Goal: Task Accomplishment & Management: Use online tool/utility

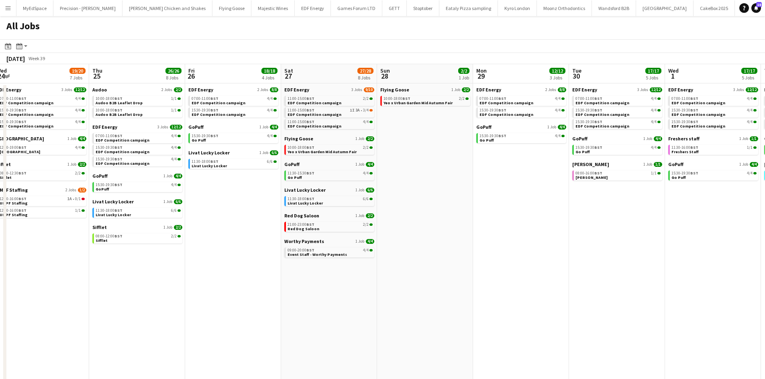
drag, startPoint x: 507, startPoint y: 165, endPoint x: 435, endPoint y: 167, distance: 72.3
click at [432, 165] on app-calendar-viewport "Sun 21 2/2 1 Job Mon 22 12/12 3 Jobs Tue 23 22/23 9 Jobs Wed 24 19/20 7 Jobs Th…" at bounding box center [382, 243] width 765 height 358
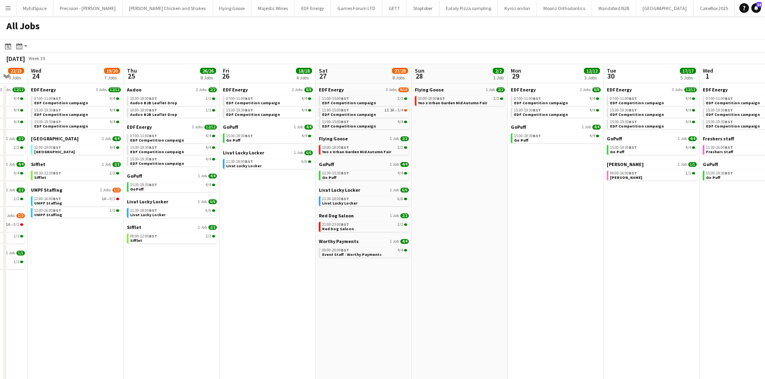
click at [303, 140] on app-all-jobs "All Jobs Date picker [DATE] [DATE] [DATE] M [DATE] T [DATE] W [DATE] T [DATE] F…" at bounding box center [382, 219] width 765 height 406
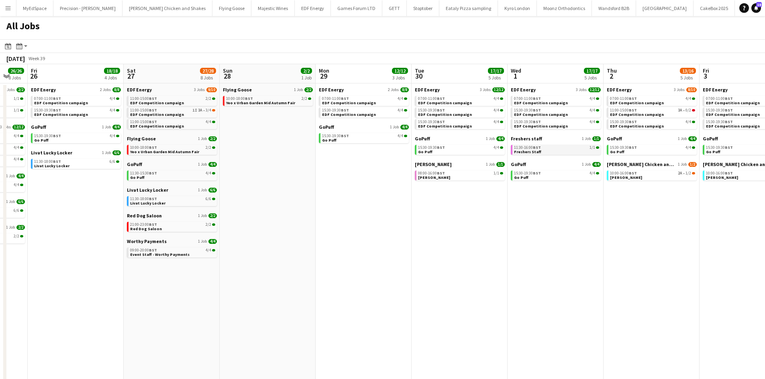
scroll to position [0, 382]
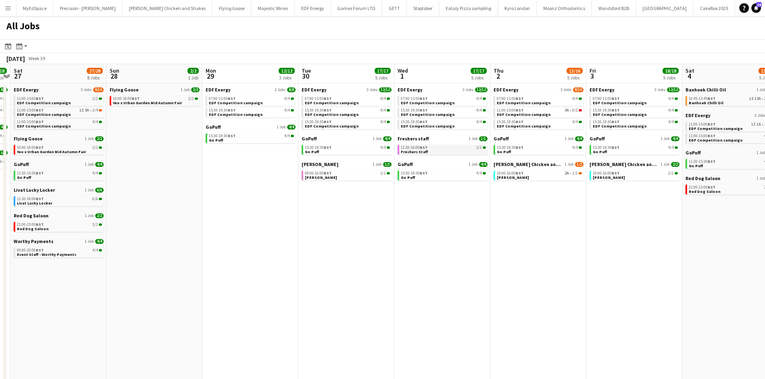
drag, startPoint x: 448, startPoint y: 181, endPoint x: 239, endPoint y: 149, distance: 211.6
click at [215, 149] on app-calendar-viewport "Tue 23 22/23 9 Jobs Wed 24 19/20 7 Jobs Thu 25 26/26 8 Jobs Fri 26 18/18 4 Jobs…" at bounding box center [382, 243] width 765 height 358
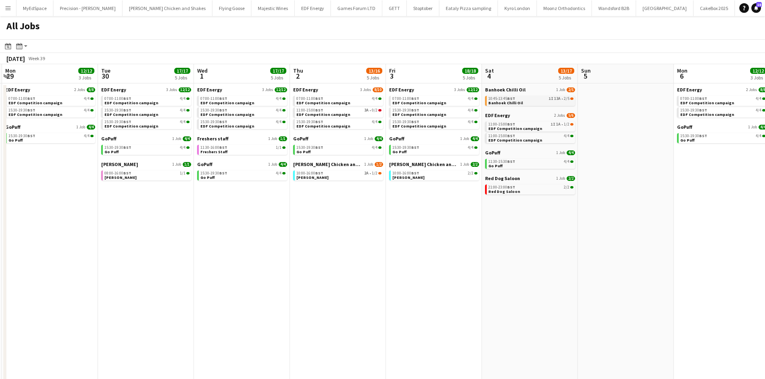
click at [532, 101] on link "10:45-13:45 BST 1I 13A • 2/5 Banhoek Chilli Oil" at bounding box center [530, 100] width 85 height 9
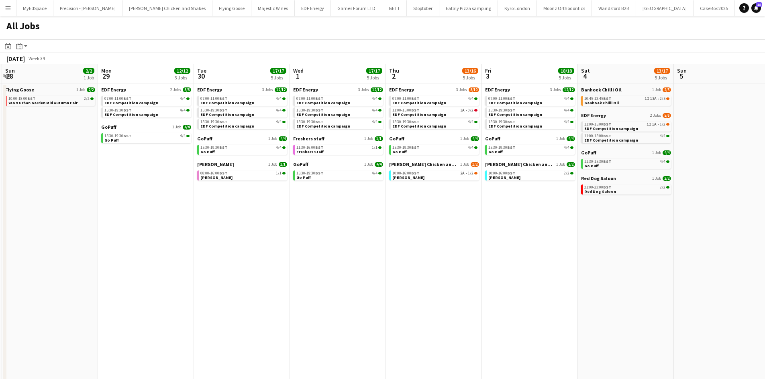
drag, startPoint x: 501, startPoint y: 243, endPoint x: 663, endPoint y: 267, distance: 164.4
click at [663, 267] on app-calendar-viewport "Wed 24 19/20 7 Jobs Thu 25 26/26 8 Jobs Fri 26 18/18 4 Jobs Sat 27 27/28 8 Jobs…" at bounding box center [382, 243] width 765 height 358
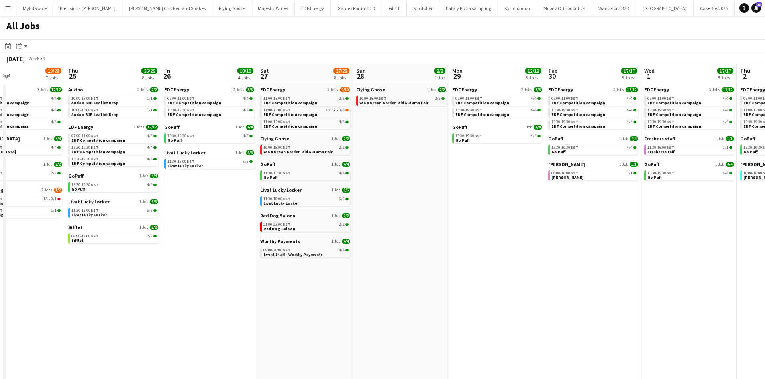
drag, startPoint x: 382, startPoint y: 258, endPoint x: 546, endPoint y: 270, distance: 164.6
click at [556, 271] on app-calendar-viewport "Mon 22 12/12 3 Jobs Tue 23 22/23 9 Jobs Wed 24 19/20 7 Jobs Thu 25 26/26 8 Jobs…" at bounding box center [382, 243] width 765 height 358
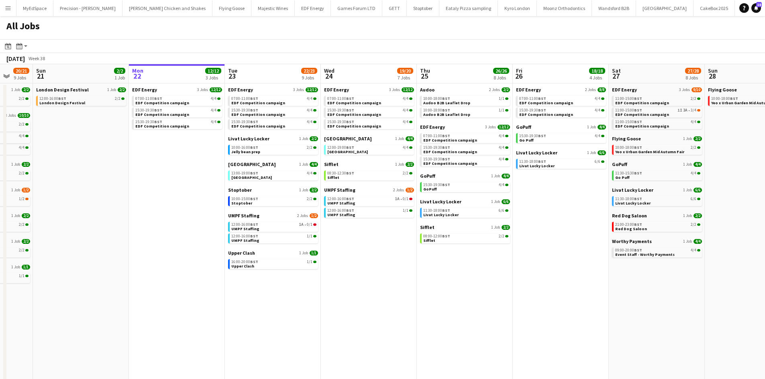
drag, startPoint x: 433, startPoint y: 324, endPoint x: 668, endPoint y: 320, distance: 234.9
click at [668, 320] on app-calendar-viewport "Fri 19 22/22 9 Jobs Sat 20 20/21 9 Jobs Sun 21 2/2 1 Job Mon 22 12/12 3 Jobs Tu…" at bounding box center [382, 243] width 765 height 358
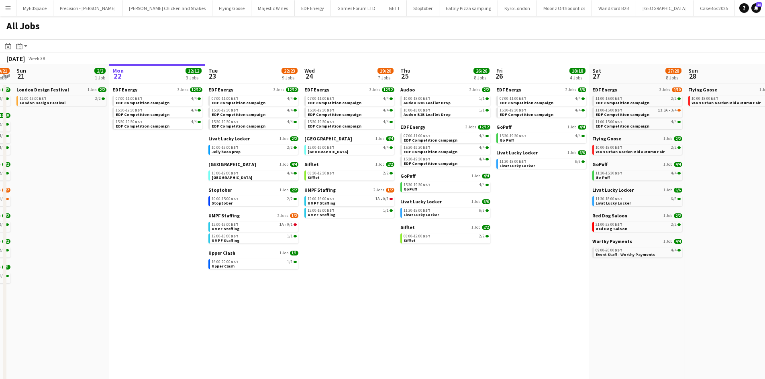
scroll to position [0, 172]
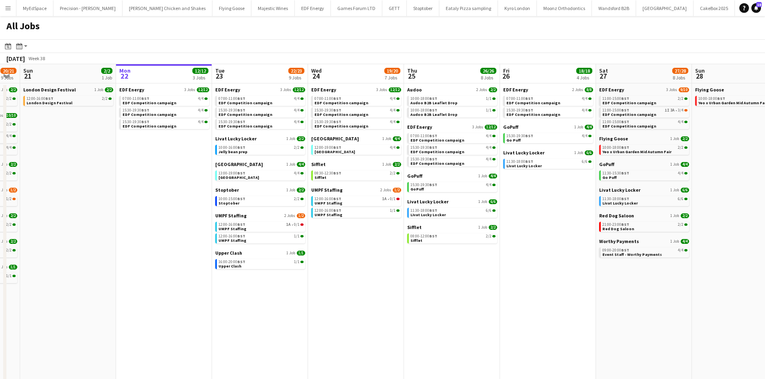
drag, startPoint x: 429, startPoint y: 311, endPoint x: 481, endPoint y: 307, distance: 51.5
click at [481, 307] on app-calendar-viewport "Fri 19 22/22 9 Jobs Sat 20 20/21 9 Jobs Sun 21 2/2 1 Job Mon 22 12/12 3 Jobs Tu…" at bounding box center [382, 243] width 765 height 358
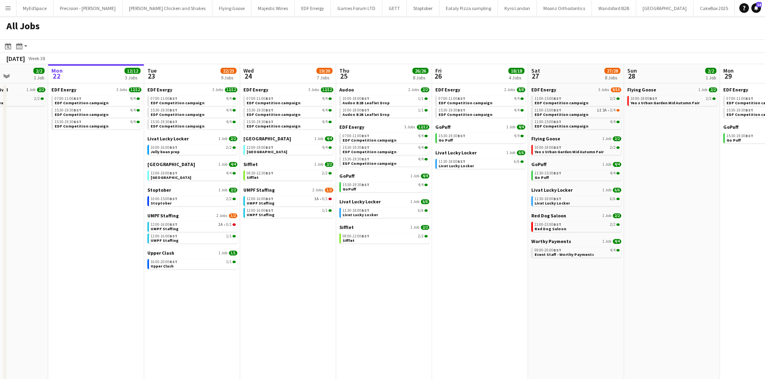
scroll to position [0, 253]
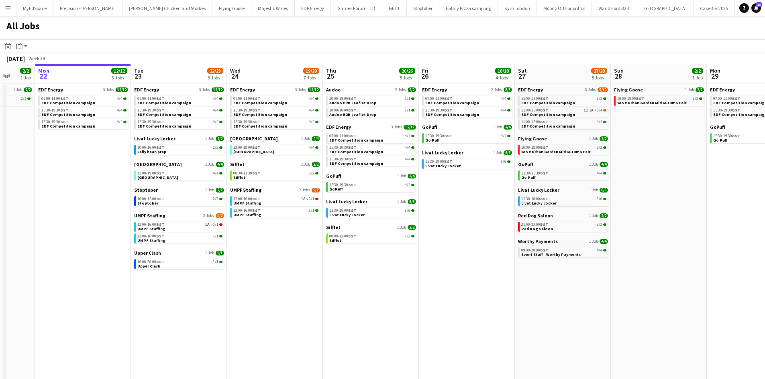
drag, startPoint x: 680, startPoint y: 310, endPoint x: 599, endPoint y: 298, distance: 82.0
click at [599, 298] on app-calendar-viewport "Fri 19 22/22 9 Jobs Sat 20 20/21 9 Jobs Sun 21 2/2 1 Job Mon 22 12/12 3 Jobs Tu…" at bounding box center [382, 243] width 765 height 358
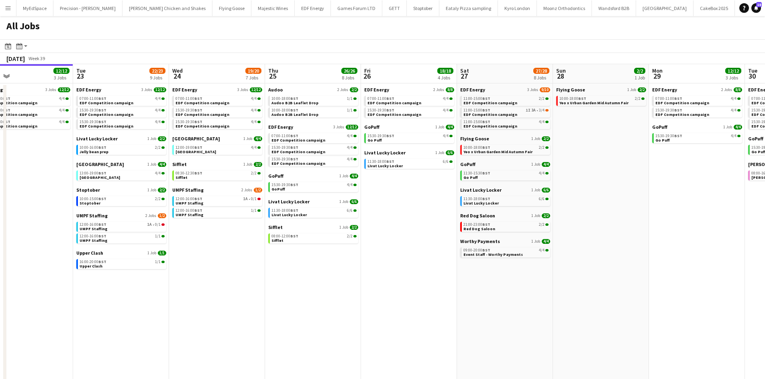
scroll to position [0, 349]
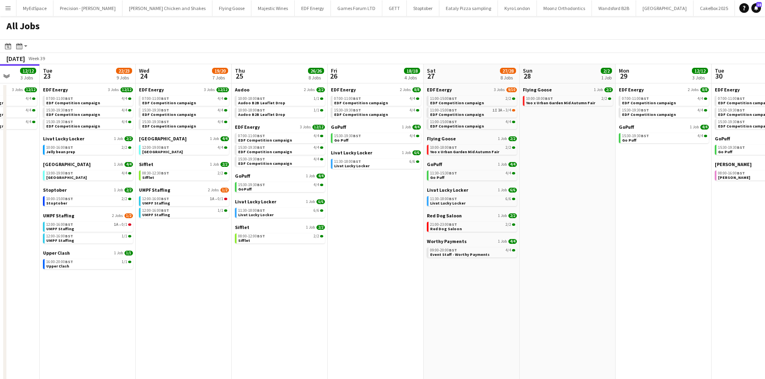
drag, startPoint x: 651, startPoint y: 300, endPoint x: 564, endPoint y: 281, distance: 89.5
click at [567, 281] on app-calendar-viewport "Fri 19 22/22 9 Jobs Sat 20 20/21 9 Jobs Sun 21 2/2 1 Job Mon 22 12/12 3 Jobs Tu…" at bounding box center [382, 243] width 765 height 358
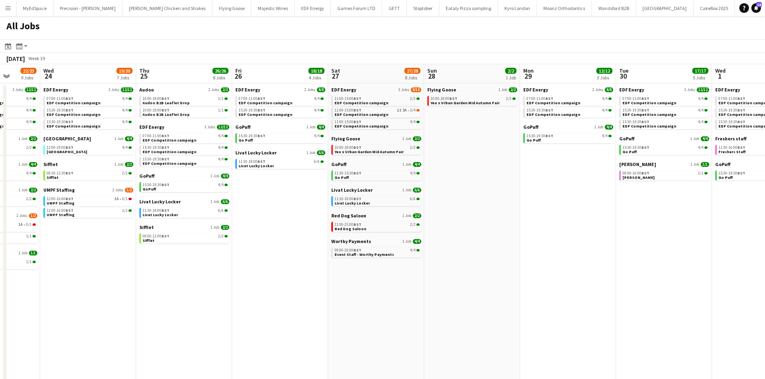
drag, startPoint x: 597, startPoint y: 297, endPoint x: 584, endPoint y: 294, distance: 13.1
click at [584, 294] on app-calendar-viewport "Sun 21 2/2 1 Job Mon 22 12/12 3 Jobs Tue 23 22/23 9 Jobs Wed 24 19/20 7 Jobs Th…" at bounding box center [382, 243] width 765 height 358
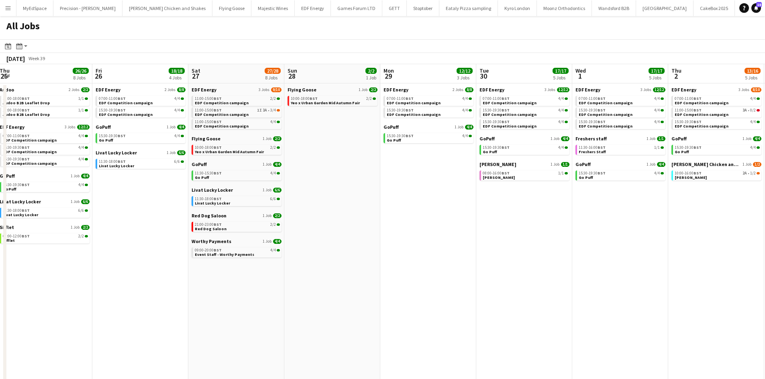
drag, startPoint x: 578, startPoint y: 289, endPoint x: 517, endPoint y: 275, distance: 62.5
click at [517, 274] on app-calendar-viewport "Sun 21 2/2 1 Job Mon 22 12/12 3 Jobs Tue 23 22/23 9 Jobs Wed 24 19/20 7 Jobs Th…" at bounding box center [382, 243] width 765 height 358
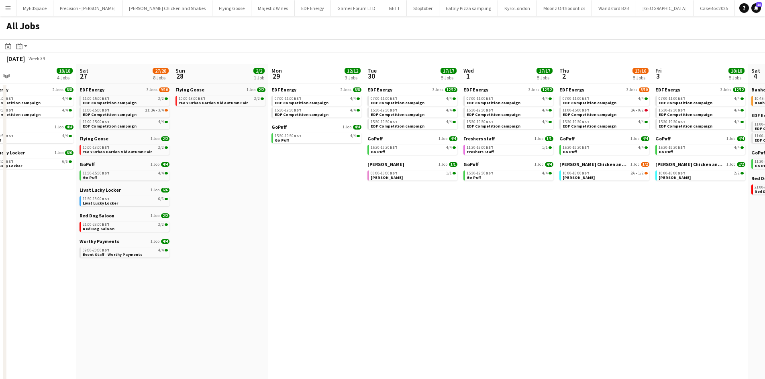
drag, startPoint x: 635, startPoint y: 297, endPoint x: 586, endPoint y: 295, distance: 49.5
click at [582, 290] on app-calendar-viewport "Tue 23 22/23 9 Jobs Wed 24 19/20 7 Jobs Thu 25 26/26 8 Jobs Fri 26 18/18 4 Jobs…" at bounding box center [382, 243] width 765 height 358
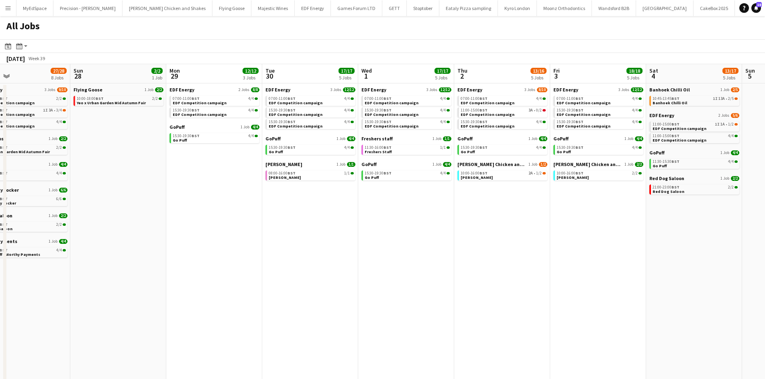
scroll to position [0, 261]
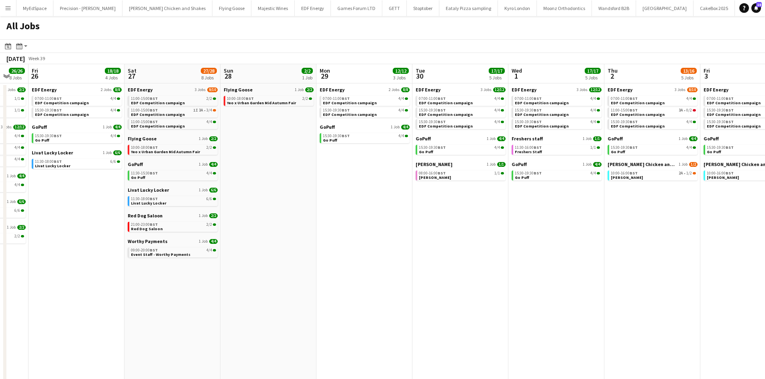
drag, startPoint x: 725, startPoint y: 348, endPoint x: 643, endPoint y: 323, distance: 85.2
click at [643, 323] on app-calendar-viewport "Tue 23 22/23 9 Jobs Wed 24 19/20 7 Jobs Thu 25 26/26 8 Jobs Fri 26 18/18 4 Jobs…" at bounding box center [382, 243] width 765 height 358
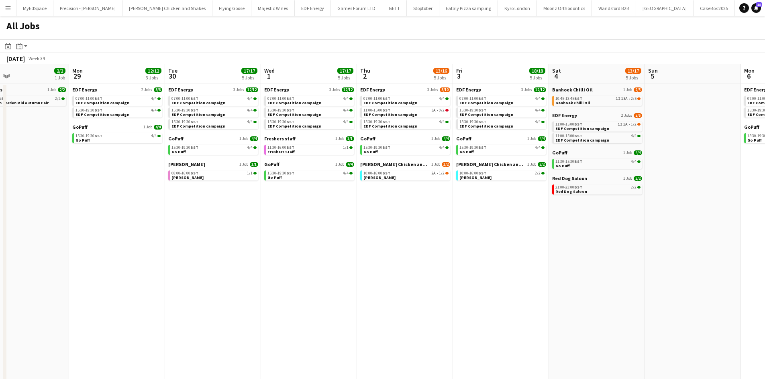
drag, startPoint x: 457, startPoint y: 263, endPoint x: 413, endPoint y: 253, distance: 45.0
click at [413, 253] on app-calendar-viewport "Thu 25 26/26 8 Jobs Fri 26 18/18 4 Jobs Sat 27 27/28 8 Jobs Sun 28 2/2 1 Job Mo…" at bounding box center [382, 243] width 765 height 358
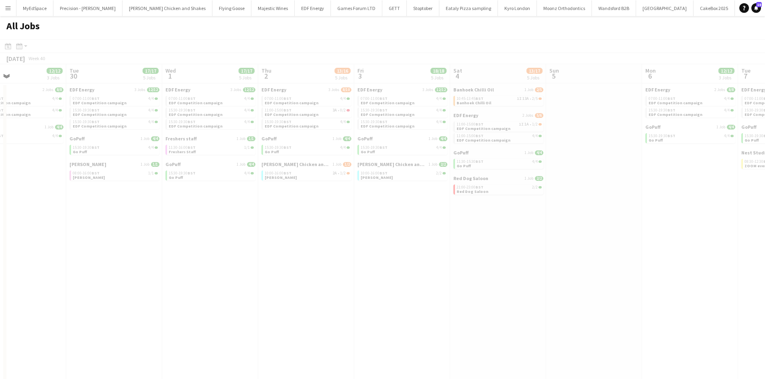
drag, startPoint x: 544, startPoint y: 229, endPoint x: 457, endPoint y: 220, distance: 87.2
click at [432, 212] on app-all-jobs "All Jobs Date picker [DATE] [DATE] [DATE] M [DATE] T [DATE] W [DATE] T [DATE] F…" at bounding box center [382, 219] width 765 height 406
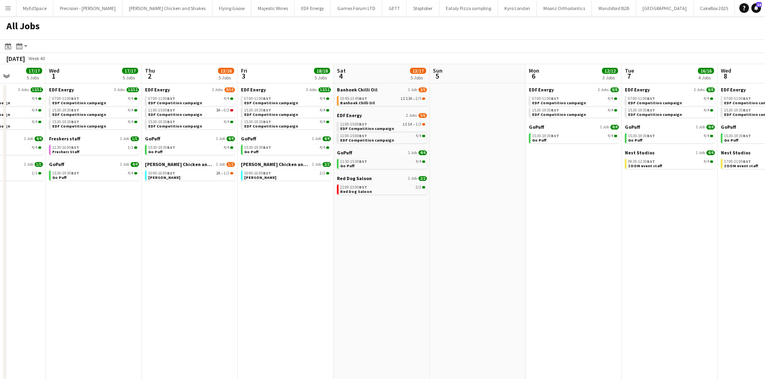
drag, startPoint x: 585, startPoint y: 126, endPoint x: 411, endPoint y: 130, distance: 174.3
click at [413, 129] on app-calendar-viewport "Sat 27 27/28 8 Jobs Sun 28 2/2 1 Job Mon 29 12/12 3 Jobs Tue 30 17/17 5 Jobs We…" at bounding box center [382, 243] width 765 height 358
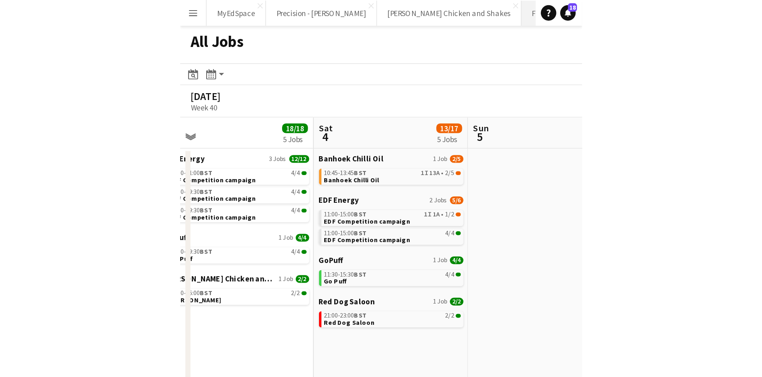
scroll to position [0, 205]
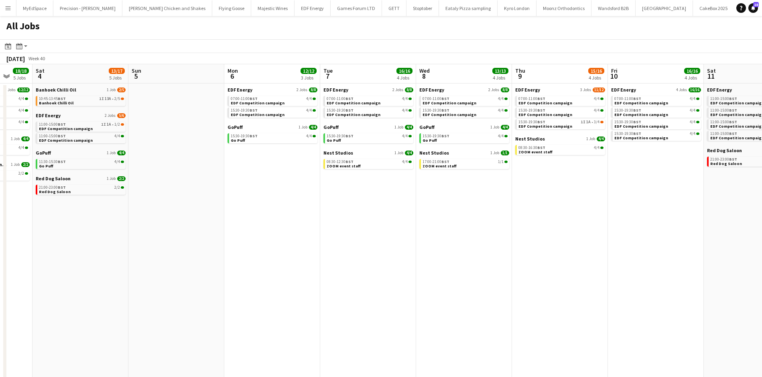
drag, startPoint x: 159, startPoint y: 229, endPoint x: 267, endPoint y: 201, distance: 111.2
click at [294, 203] on app-calendar-viewport "Wed 1 17/17 5 Jobs Thu 2 13/16 5 Jobs Fri 3 18/18 5 Jobs Sat 4 13/17 5 Jobs Sun…" at bounding box center [381, 243] width 762 height 358
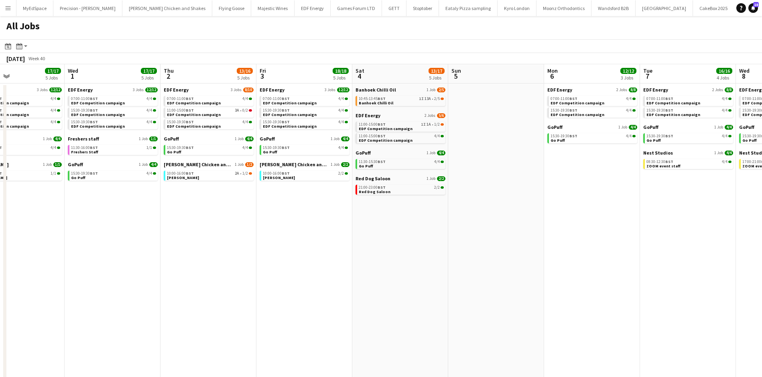
drag, startPoint x: 188, startPoint y: 229, endPoint x: 310, endPoint y: 246, distance: 122.7
click at [310, 246] on app-calendar-viewport "Sun 28 2/2 1 Job Mon 29 12/12 3 Jobs Tue 30 17/17 5 Jobs Wed 1 17/17 5 Jobs Thu…" at bounding box center [381, 243] width 762 height 358
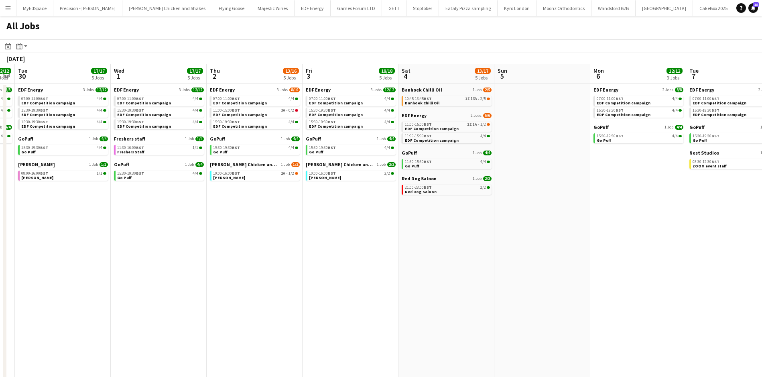
drag, startPoint x: 240, startPoint y: 238, endPoint x: 390, endPoint y: 235, distance: 149.8
click at [399, 237] on app-calendar-viewport "Sun 28 2/2 1 Job Mon 29 12/12 3 Jobs Tue 30 17/17 5 Jobs Wed 1 17/17 5 Jobs Thu…" at bounding box center [381, 243] width 762 height 358
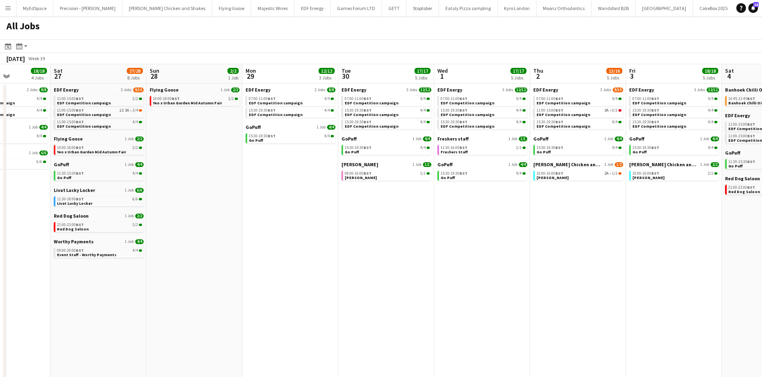
drag, startPoint x: 192, startPoint y: 226, endPoint x: 417, endPoint y: 243, distance: 226.2
click at [419, 244] on app-calendar-viewport "Wed 24 19/20 7 Jobs Thu 25 26/26 8 Jobs Fri 26 18/18 4 Jobs Sat 27 27/28 8 Jobs…" at bounding box center [381, 243] width 762 height 358
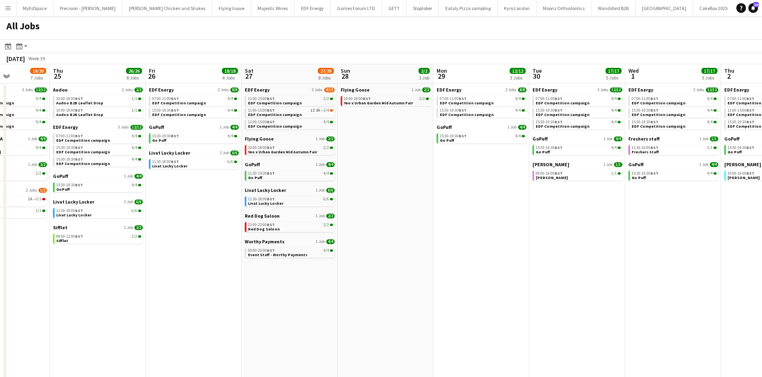
drag, startPoint x: 261, startPoint y: 236, endPoint x: 511, endPoint y: 235, distance: 249.7
click at [510, 236] on app-calendar-viewport "Mon 22 12/12 3 Jobs Tue 23 22/23 9 Jobs Wed 24 19/20 7 Jobs Thu 25 26/26 8 Jobs…" at bounding box center [381, 243] width 762 height 358
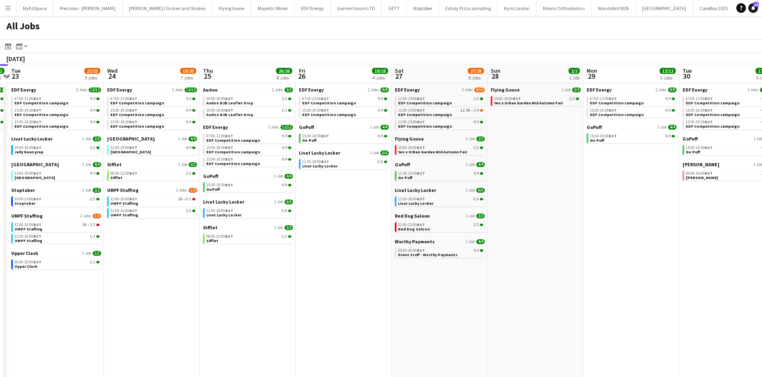
drag, startPoint x: 291, startPoint y: 239, endPoint x: 435, endPoint y: 223, distance: 145.0
click at [480, 226] on app-calendar-viewport "Sun 21 2/2 1 Job Mon 22 12/12 3 Jobs Tue 23 22/23 9 Jobs Wed 24 19/20 7 Jobs Th…" at bounding box center [381, 243] width 762 height 358
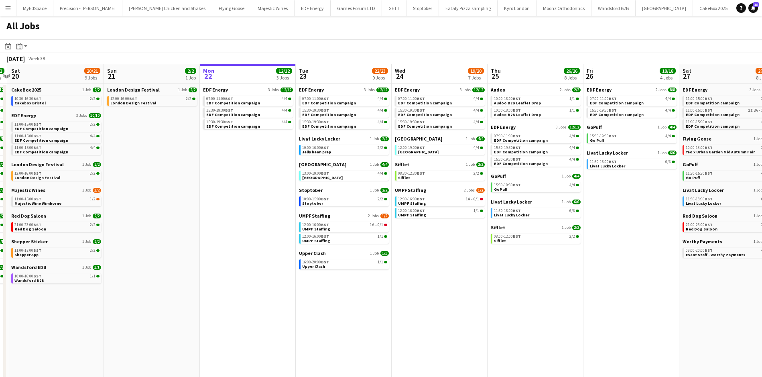
scroll to position [0, 218]
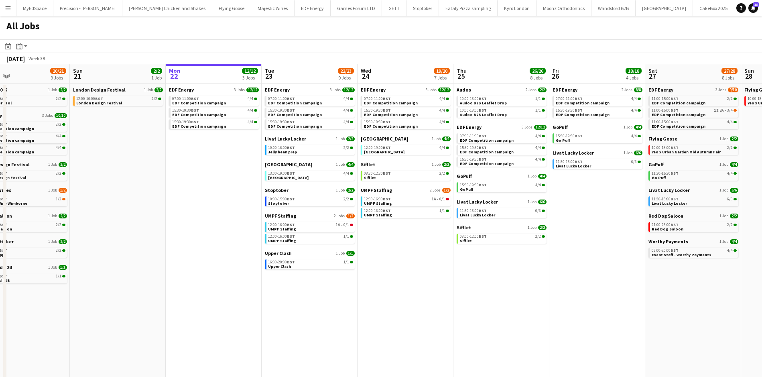
drag, startPoint x: 288, startPoint y: 234, endPoint x: 320, endPoint y: 238, distance: 32.3
click at [320, 238] on app-calendar-viewport "Thu 18 29/29 14 Jobs Fri 19 22/22 9 Jobs Sat 20 20/21 9 Jobs Sun 21 2/2 1 Job M…" at bounding box center [381, 243] width 762 height 358
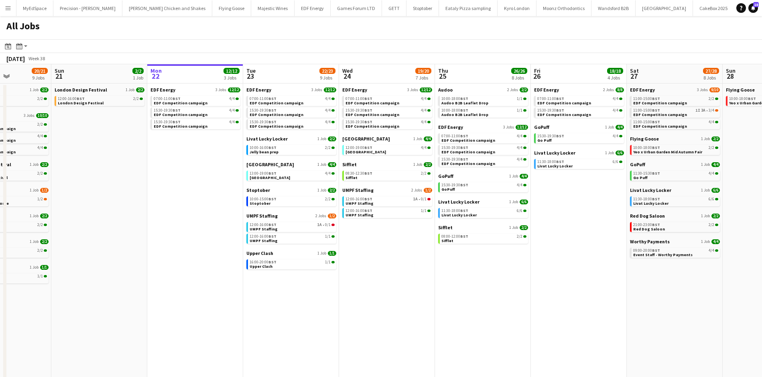
click at [448, 175] on app-all-jobs "All Jobs Date picker [DATE] [DATE] [DATE] M [DATE] T [DATE] W [DATE] T [DATE] F…" at bounding box center [381, 219] width 762 height 406
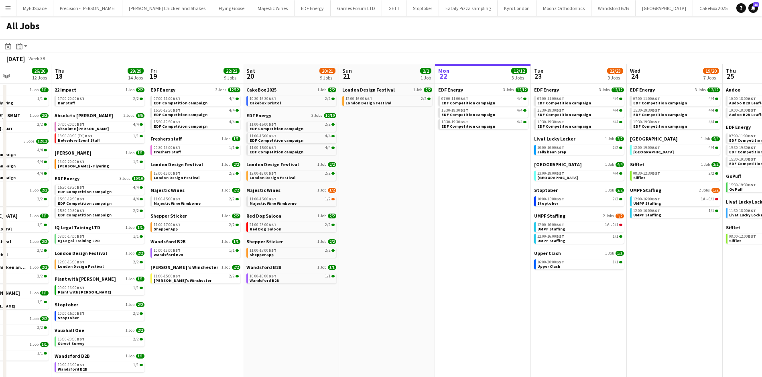
click at [287, 132] on app-calendar-brief-board "EDF Energy 3 Jobs [DATE] 11:00-15:00 BST 2/2 EDF Competition campaign 11:00-15:…" at bounding box center [291, 133] width 90 height 43
click at [293, 124] on div "11:00-15:00 BST 2/2" at bounding box center [292, 124] width 85 height 4
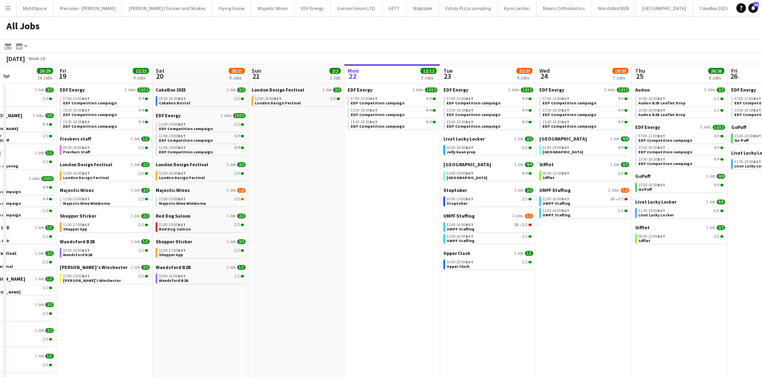
drag, startPoint x: 499, startPoint y: 239, endPoint x: 322, endPoint y: 224, distance: 178.5
click at [310, 217] on app-calendar-viewport "Mon 15 15/15 5 Jobs Tue 16 23/23 11 Jobs Wed 17 26/26 12 Jobs Thu 18 29/29 14 J…" at bounding box center [381, 243] width 762 height 358
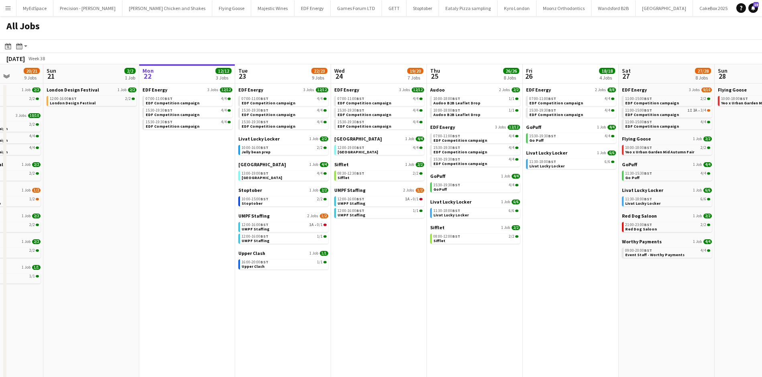
scroll to position [0, 245]
drag, startPoint x: 552, startPoint y: 284, endPoint x: 444, endPoint y: 279, distance: 107.7
click at [444, 279] on app-calendar-viewport "Thu 18 29/29 14 Jobs Fri 19 22/22 9 Jobs Sat 20 20/21 9 Jobs Sun 21 2/2 1 Job M…" at bounding box center [381, 243] width 762 height 358
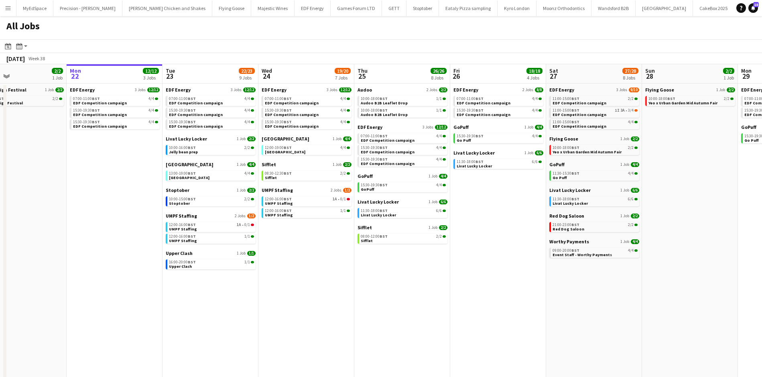
scroll to position [0, 236]
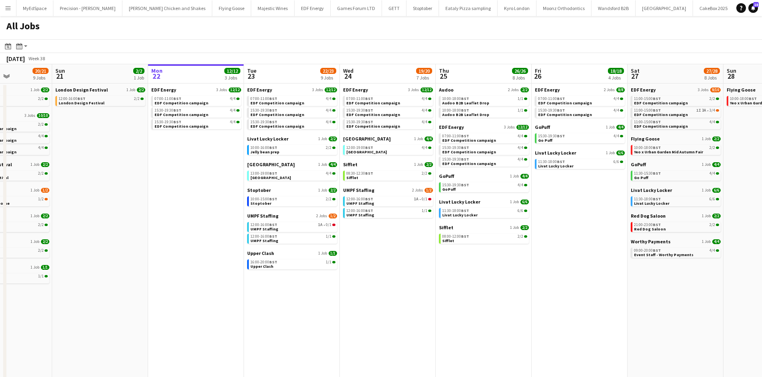
drag, startPoint x: 561, startPoint y: 268, endPoint x: 475, endPoint y: 251, distance: 87.9
click at [475, 251] on app-calendar-viewport "Thu 18 29/29 14 Jobs Fri 19 22/22 9 Jobs Sat 20 20/21 9 Jobs Sun 21 2/2 1 Job M…" at bounding box center [381, 243] width 762 height 358
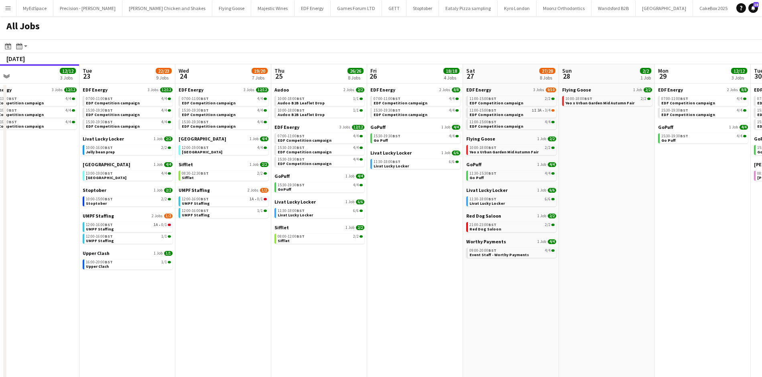
drag, startPoint x: 652, startPoint y: 283, endPoint x: 372, endPoint y: 243, distance: 282.5
click at [376, 244] on app-calendar-viewport "Fri 19 22/22 9 Jobs Sat 20 20/21 9 Jobs Sun 21 2/2 1 Job Mon 22 12/12 3 Jobs Tu…" at bounding box center [381, 243] width 762 height 358
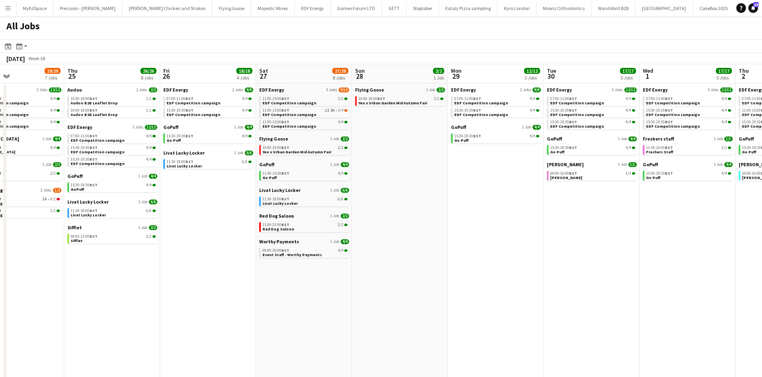
drag, startPoint x: 632, startPoint y: 278, endPoint x: 397, endPoint y: 234, distance: 239.0
click at [397, 234] on app-calendar-viewport "Sun 21 2/2 1 Job Mon 22 12/12 3 Jobs Tue 23 22/23 9 Jobs Wed 24 19/20 7 Jobs Th…" at bounding box center [381, 243] width 762 height 358
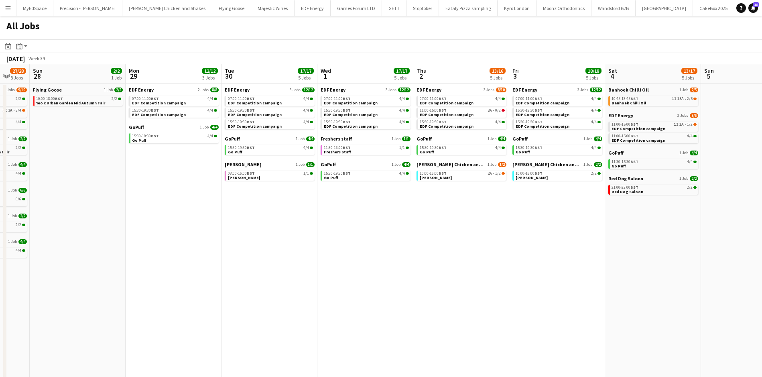
drag, startPoint x: 645, startPoint y: 289, endPoint x: 429, endPoint y: 245, distance: 220.4
click at [430, 245] on app-calendar-viewport "Wed 24 19/20 7 Jobs Thu 25 26/26 8 Jobs Fri 26 18/18 4 Jobs Sat 27 27/28 8 Jobs…" at bounding box center [381, 243] width 762 height 358
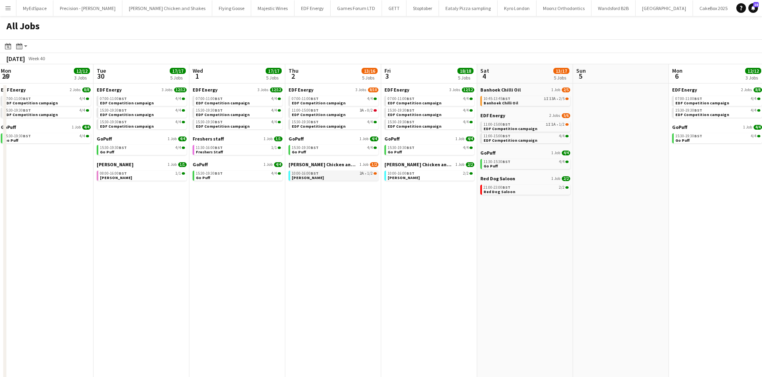
click at [340, 177] on link "10:00-16:00 BST 2A • 1/2 [PERSON_NAME]" at bounding box center [334, 175] width 85 height 9
drag, startPoint x: 324, startPoint y: 245, endPoint x: 453, endPoint y: 242, distance: 129.3
click at [466, 242] on app-calendar-viewport "Fri 26 18/18 4 Jobs Sat 27 27/28 8 Jobs Sun 28 2/2 1 Job Mon 29 12/12 3 Jobs Tu…" at bounding box center [381, 243] width 762 height 358
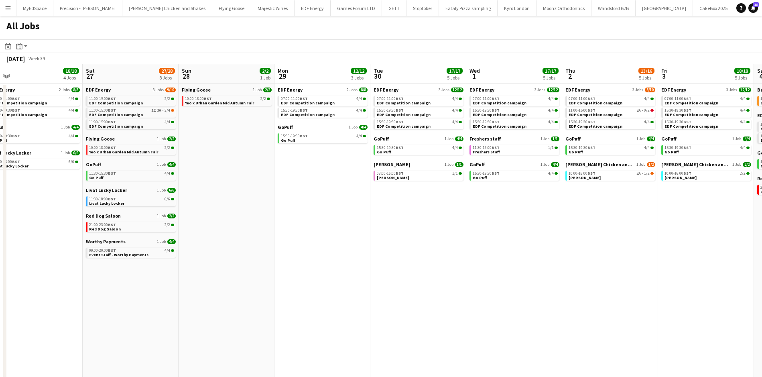
drag, startPoint x: 518, startPoint y: 238, endPoint x: 562, endPoint y: 234, distance: 44.3
click at [562, 234] on app-calendar-viewport "Wed 24 19/20 7 Jobs Thu 25 26/26 8 Jobs Fri 26 18/18 4 Jobs Sat 27 27/28 8 Jobs…" at bounding box center [381, 243] width 762 height 358
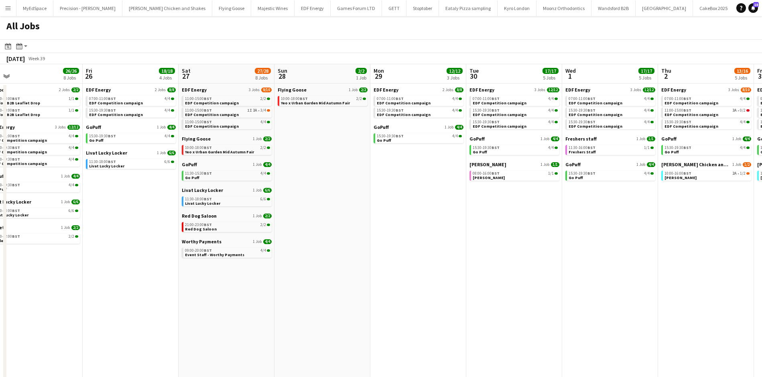
drag, startPoint x: 445, startPoint y: 248, endPoint x: 684, endPoint y: 248, distance: 238.9
click at [666, 248] on app-calendar-viewport "Tue 23 22/23 9 Jobs Wed 24 19/20 7 Jobs Thu 25 26/26 8 Jobs Fri 26 18/18 4 Jobs…" at bounding box center [381, 243] width 762 height 358
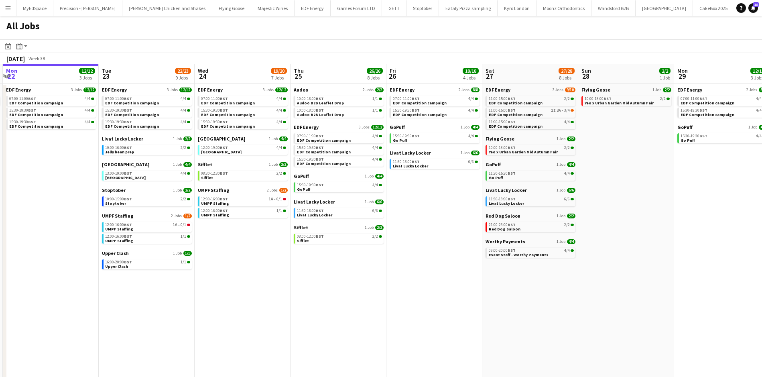
drag, startPoint x: 277, startPoint y: 281, endPoint x: 482, endPoint y: 249, distance: 208.0
click at [482, 249] on app-calendar-viewport "Sat 20 20/21 9 Jobs Sun 21 2/2 1 Job Mon 22 12/12 3 Jobs Tue 23 22/23 9 Jobs We…" at bounding box center [381, 243] width 762 height 358
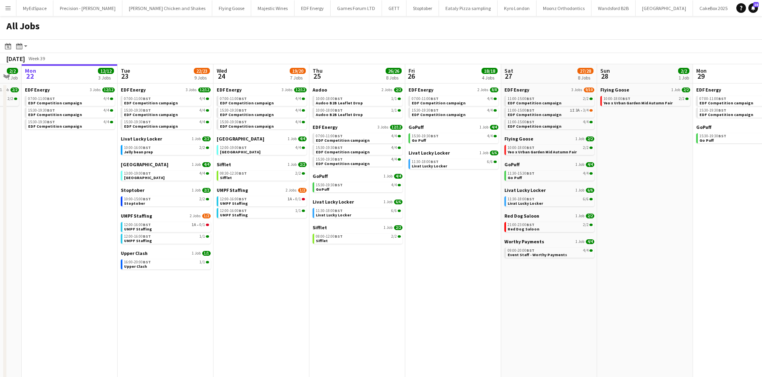
drag, startPoint x: 401, startPoint y: 260, endPoint x: 472, endPoint y: 263, distance: 70.7
click at [472, 263] on app-calendar-viewport "Sat 20 20/21 9 Jobs Sun 21 2/2 1 Job Mon 22 12/12 3 Jobs Tue 23 22/23 9 Jobs We…" at bounding box center [381, 243] width 762 height 358
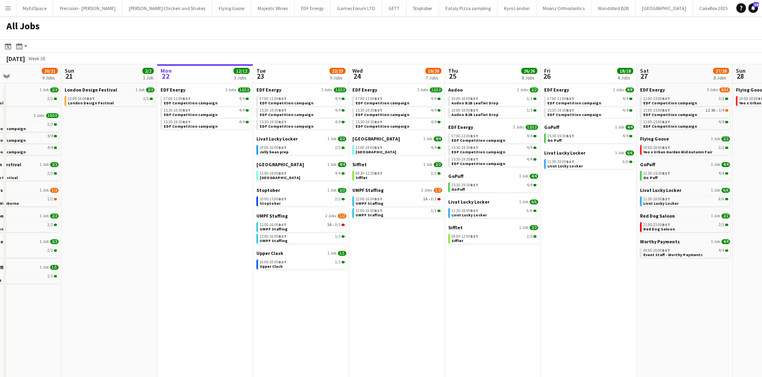
scroll to position [0, 254]
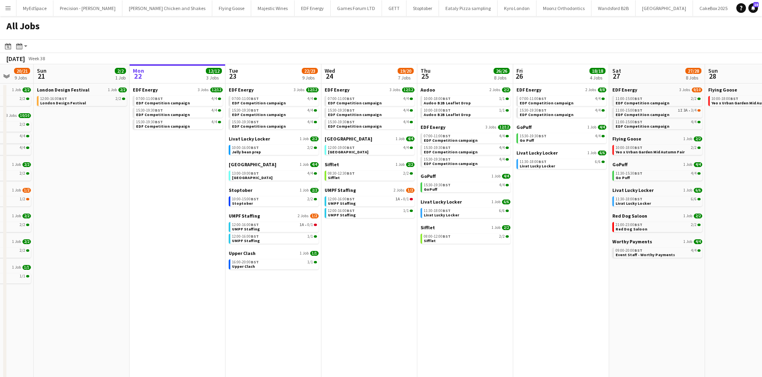
drag, startPoint x: 489, startPoint y: 290, endPoint x: 461, endPoint y: 291, distance: 27.7
click at [461, 291] on app-calendar-viewport "Thu 18 29/29 14 Jobs Fri 19 22/22 9 Jobs Sat 20 20/21 9 Jobs Sun 21 2/2 1 Job M…" at bounding box center [381, 243] width 762 height 358
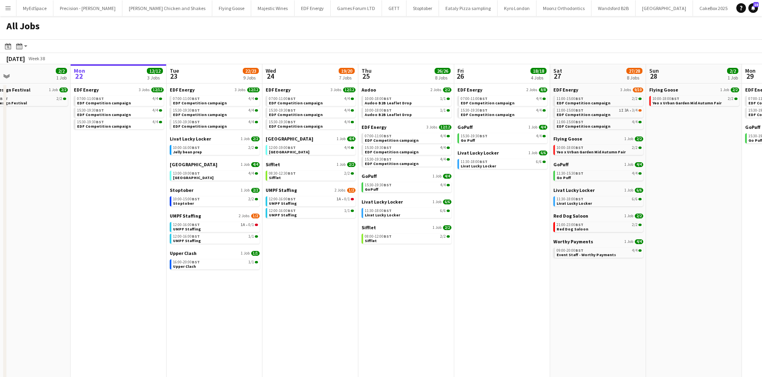
drag, startPoint x: 544, startPoint y: 280, endPoint x: 542, endPoint y: 276, distance: 4.5
click at [535, 278] on app-calendar-viewport "Thu 18 29/29 14 Jobs Fri 19 22/22 9 Jobs Sat 20 20/21 9 Jobs Sun 21 2/2 1 Job M…" at bounding box center [381, 243] width 762 height 358
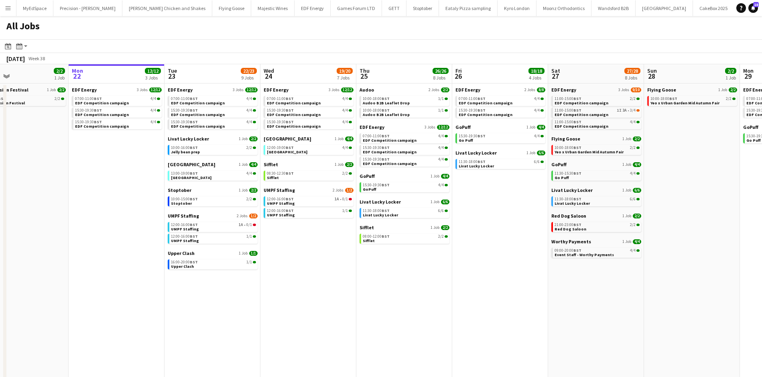
drag, startPoint x: 560, startPoint y: 266, endPoint x: 554, endPoint y: 268, distance: 5.5
click at [555, 268] on app-calendar-viewport "Thu 18 29/29 14 Jobs Fri 19 22/22 9 Jobs Sat 20 20/21 9 Jobs Sun 21 2/2 1 Job M…" at bounding box center [381, 243] width 762 height 358
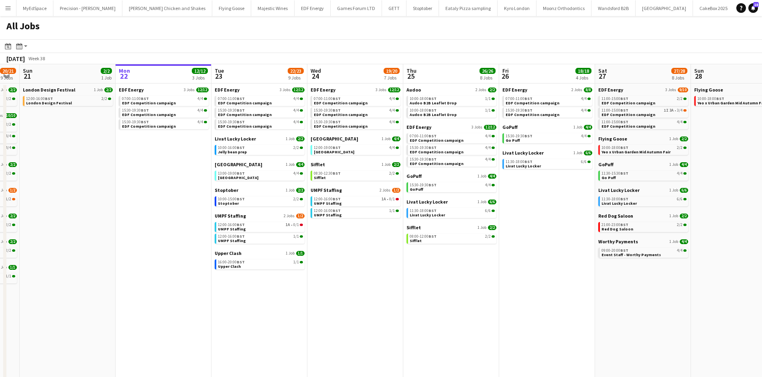
drag, startPoint x: 703, startPoint y: 274, endPoint x: 656, endPoint y: 272, distance: 46.6
click at [656, 272] on app-calendar-viewport "Thu 18 29/29 14 Jobs Fri 19 22/22 9 Jobs Sat 20 20/21 9 Jobs Sun 21 2/2 1 Job M…" at bounding box center [381, 243] width 762 height 358
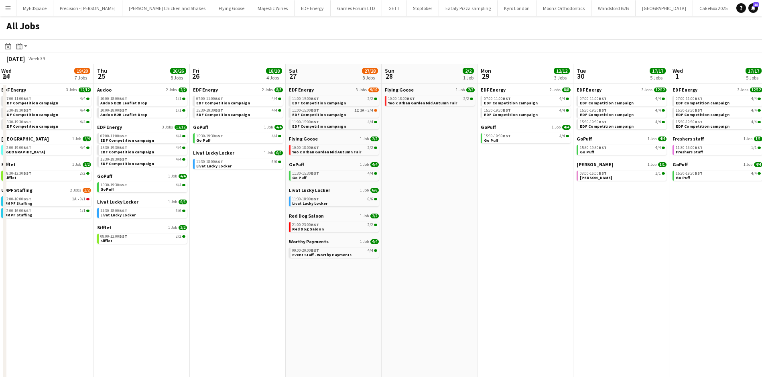
drag, startPoint x: 669, startPoint y: 248, endPoint x: 488, endPoint y: 212, distance: 184.1
click at [488, 212] on app-calendar-viewport "Sun 21 2/2 1 Job Mon 22 12/12 3 Jobs Tue 23 22/23 9 Jobs Wed 24 19/20 7 Jobs Th…" at bounding box center [381, 243] width 762 height 358
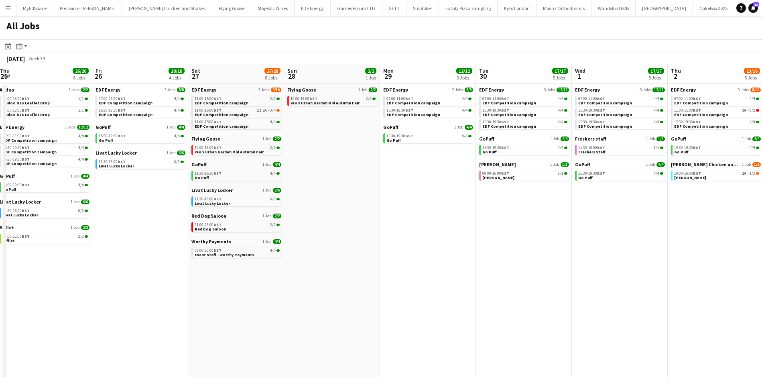
drag, startPoint x: 629, startPoint y: 254, endPoint x: 523, endPoint y: 240, distance: 106.1
click at [523, 240] on app-calendar-viewport "Mon 22 12/12 3 Jobs Tue 23 22/23 9 Jobs Wed 24 19/20 7 Jobs Thu 25 26/26 8 Jobs…" at bounding box center [381, 243] width 762 height 358
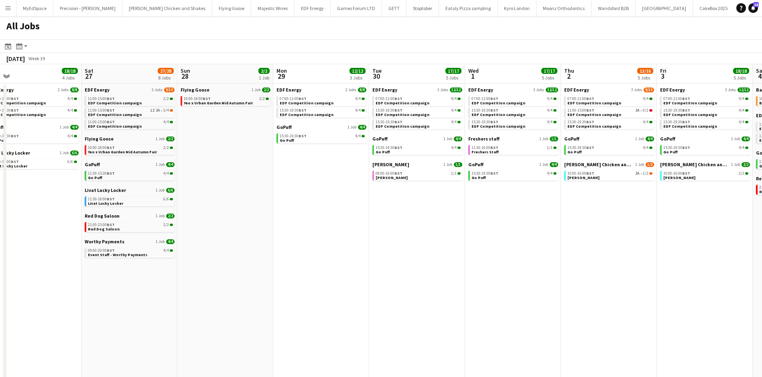
drag, startPoint x: 686, startPoint y: 236, endPoint x: 574, endPoint y: 232, distance: 112.1
click at [574, 232] on app-calendar-viewport "Tue 23 22/23 9 Jobs Wed 24 19/20 7 Jobs Thu 25 26/26 8 Jobs Fri 26 18/18 4 Jobs…" at bounding box center [381, 243] width 762 height 358
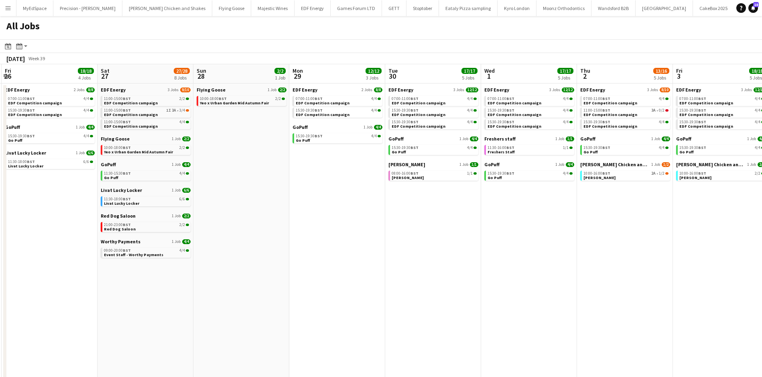
drag, startPoint x: 361, startPoint y: 179, endPoint x: 257, endPoint y: 159, distance: 106.3
click at [254, 159] on app-calendar-viewport "Tue 23 22/23 9 Jobs Wed 24 19/20 7 Jobs Thu 25 26/26 8 Jobs Fri 26 18/18 4 Jobs…" at bounding box center [381, 243] width 762 height 358
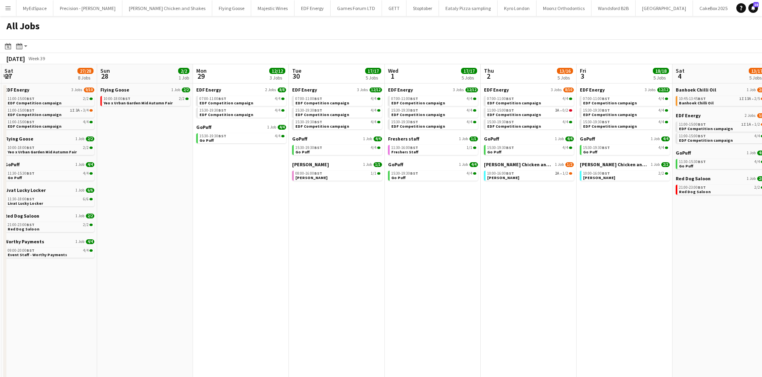
drag, startPoint x: 432, startPoint y: 174, endPoint x: 361, endPoint y: 167, distance: 71.0
click at [360, 168] on app-calendar-viewport "Wed 24 19/20 7 Jobs Thu 25 26/26 8 Jobs Fri 26 18/18 4 Jobs Sat 27 27/28 8 Jobs…" at bounding box center [381, 243] width 762 height 358
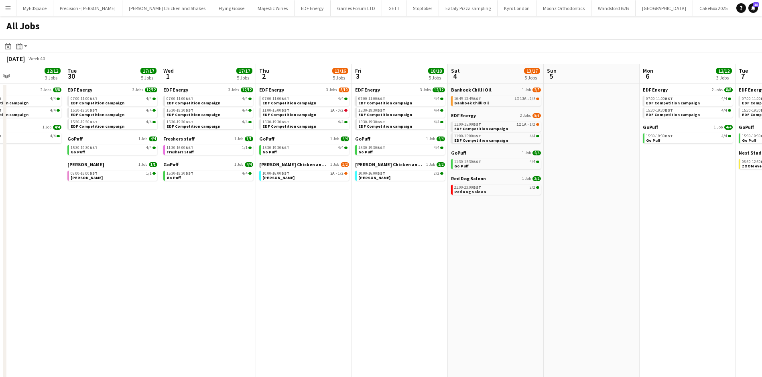
drag, startPoint x: 267, startPoint y: 156, endPoint x: 249, endPoint y: 156, distance: 17.7
click at [249, 156] on app-calendar-viewport "Fri 26 18/18 4 Jobs Sat 27 27/28 8 Jobs Sun 28 2/2 1 Job Mon 29 12/12 3 Jobs Tu…" at bounding box center [381, 243] width 762 height 358
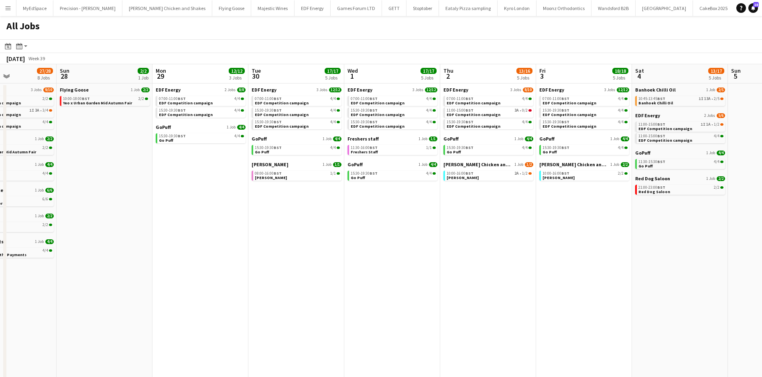
drag, startPoint x: 314, startPoint y: 220, endPoint x: 537, endPoint y: 236, distance: 223.3
click at [537, 236] on app-calendar-viewport "Thu 25 26/26 8 Jobs Fri 26 18/18 4 Jobs Sat 27 27/28 8 Jobs Sun 28 2/2 1 Job Mo…" at bounding box center [381, 243] width 762 height 358
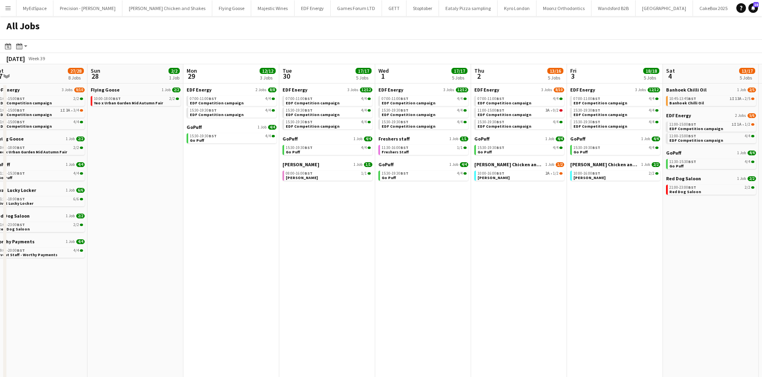
drag, startPoint x: 186, startPoint y: 205, endPoint x: 388, endPoint y: 222, distance: 203.1
click at [388, 222] on app-calendar-viewport "Thu 25 26/26 8 Jobs Fri 26 18/18 4 Jobs Sat 27 27/28 8 Jobs Sun 28 2/2 1 Job Mo…" at bounding box center [381, 243] width 762 height 358
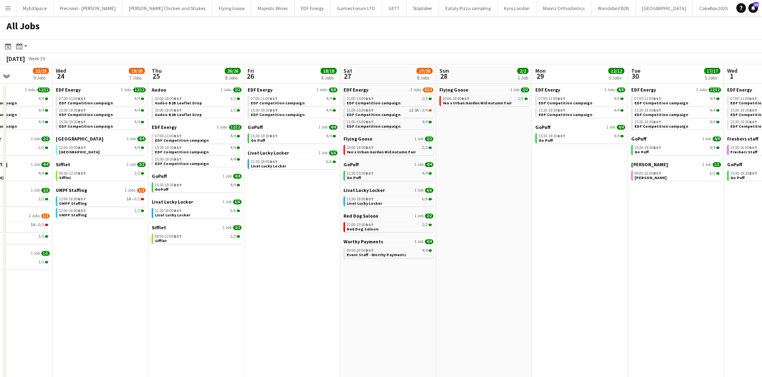
drag, startPoint x: 351, startPoint y: 214, endPoint x: 208, endPoint y: 195, distance: 144.1
click at [351, 214] on app-calendar-viewport "Sun 21 2/2 1 Job Mon 22 12/12 3 Jobs Tue 23 22/23 9 Jobs Wed 24 19/20 7 Jobs Th…" at bounding box center [381, 243] width 762 height 358
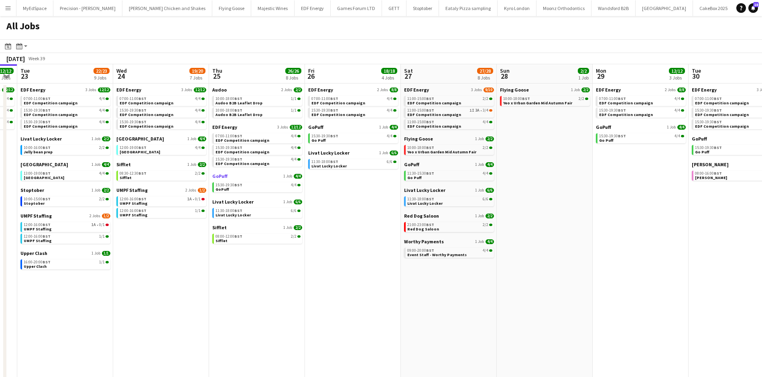
drag, startPoint x: 371, startPoint y: 206, endPoint x: 274, endPoint y: 174, distance: 101.8
click at [398, 204] on app-calendar-viewport "Sun 21 2/2 1 Job Mon 22 12/12 3 Jobs Tue 23 22/23 9 Jobs Wed 24 19/20 7 Jobs Th…" at bounding box center [381, 243] width 762 height 358
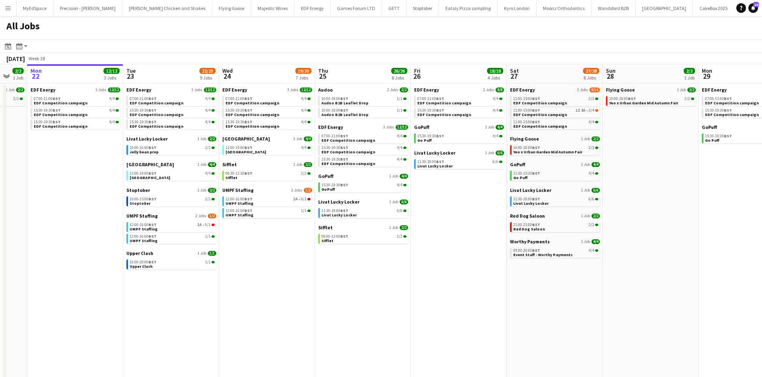
drag, startPoint x: 208, startPoint y: 177, endPoint x: 216, endPoint y: 173, distance: 9.2
click at [219, 175] on app-calendar-viewport "Sat 20 20/21 9 Jobs Sun 21 2/2 1 Job Mon 22 12/12 3 Jobs Tue 23 22/23 9 Jobs We…" at bounding box center [381, 243] width 762 height 358
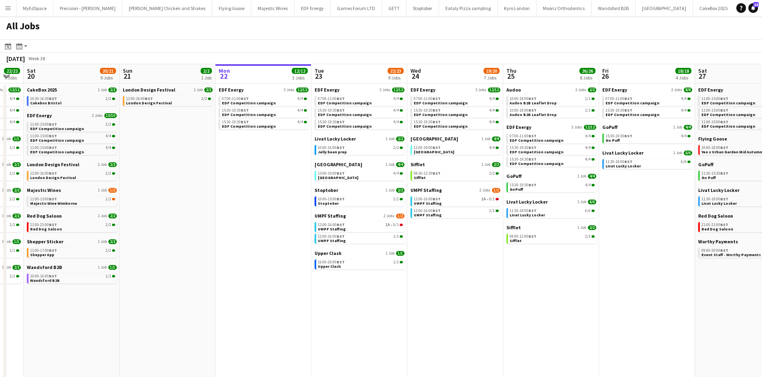
drag, startPoint x: 461, startPoint y: 295, endPoint x: 685, endPoint y: 285, distance: 224.3
click at [684, 285] on app-calendar-viewport "Thu 18 29/29 14 Jobs Fri 19 22/22 9 Jobs Sat 20 20/21 9 Jobs Sun 21 2/2 1 Job M…" at bounding box center [381, 243] width 762 height 358
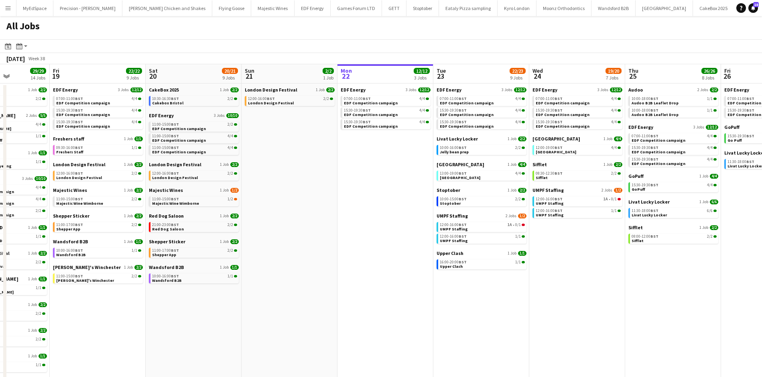
drag, startPoint x: 365, startPoint y: 294, endPoint x: 512, endPoint y: 280, distance: 147.6
click at [562, 280] on app-calendar-viewport "Wed 17 26/26 12 Jobs Thu 18 29/29 14 Jobs Fri 19 22/22 9 Jobs Sat 20 20/21 9 Jo…" at bounding box center [381, 243] width 762 height 358
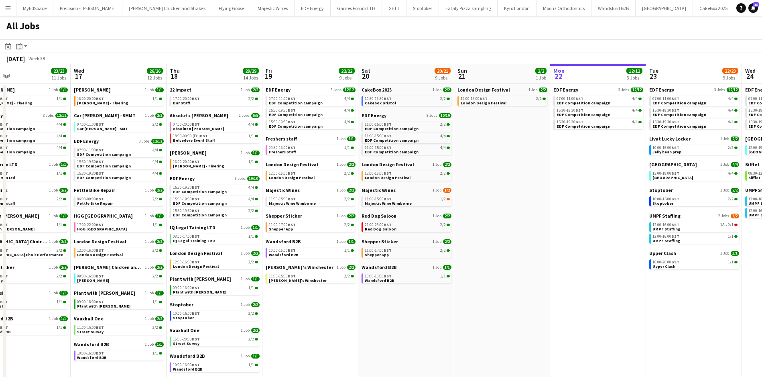
scroll to position [0, 177]
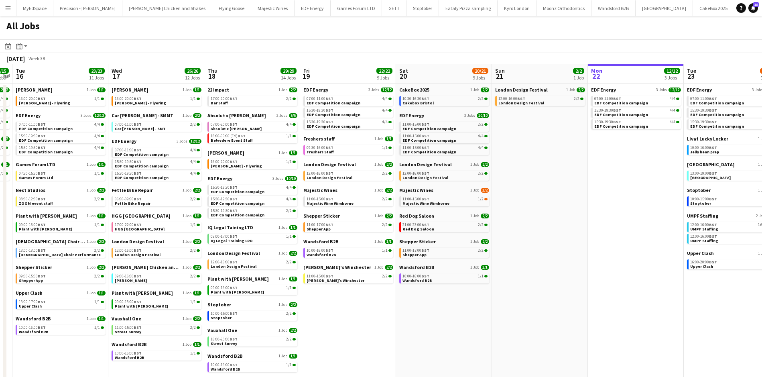
drag, startPoint x: 517, startPoint y: 277, endPoint x: 591, endPoint y: 276, distance: 74.3
click at [594, 276] on app-calendar-viewport "Sun 14 10/13 4 Jobs Mon 15 15/15 5 Jobs Tue 16 23/23 11 Jobs Wed 17 26/26 12 Jo…" at bounding box center [381, 243] width 762 height 358
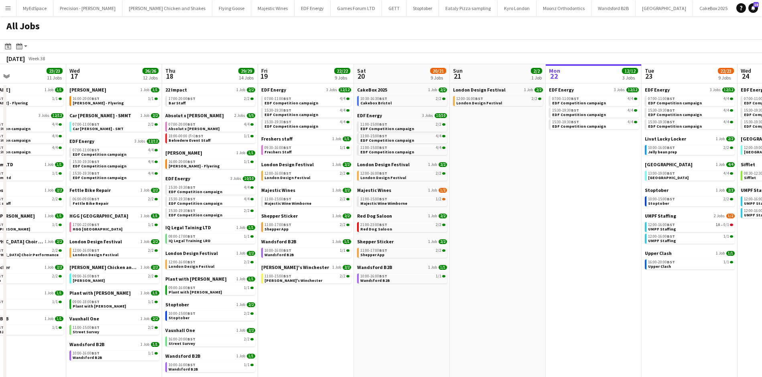
drag, startPoint x: 516, startPoint y: 344, endPoint x: 468, endPoint y: 334, distance: 49.3
click at [468, 334] on app-calendar-viewport "Sun 14 10/13 4 Jobs Mon 15 15/15 5 Jobs Tue 16 23/23 11 Jobs Wed 17 26/26 12 Jo…" at bounding box center [381, 243] width 762 height 358
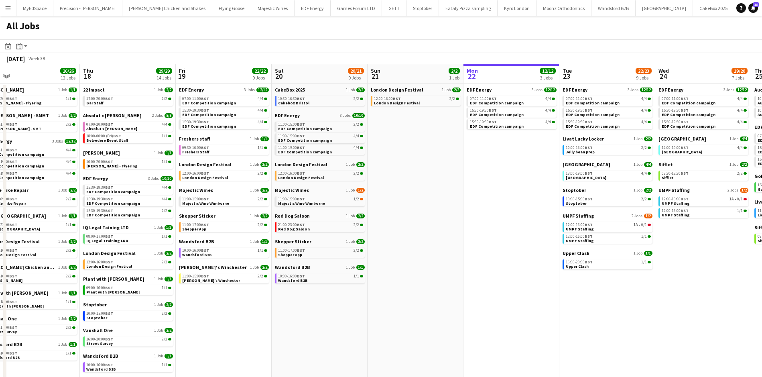
scroll to position [0, 305]
drag, startPoint x: 521, startPoint y: 340, endPoint x: 455, endPoint y: 339, distance: 66.6
click at [455, 339] on app-calendar-viewport "Sun 14 10/13 4 Jobs Mon 15 15/15 5 Jobs Tue 16 23/23 11 Jobs Wed 17 26/26 12 Jo…" at bounding box center [381, 243] width 762 height 358
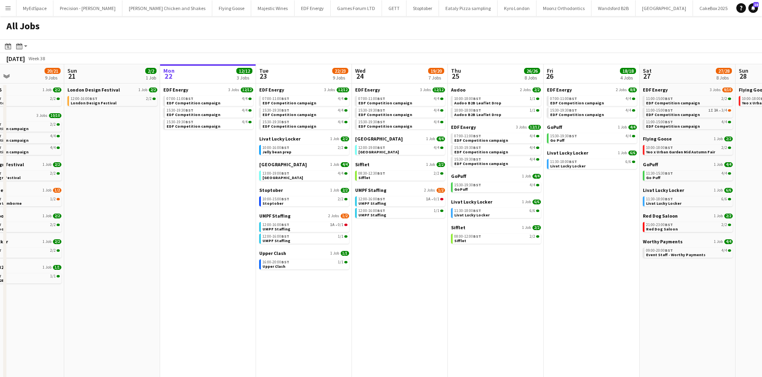
drag, startPoint x: 472, startPoint y: 316, endPoint x: 206, endPoint y: 291, distance: 267.3
click at [206, 291] on app-calendar-viewport "Wed 17 26/26 12 Jobs Thu 18 29/29 14 Jobs Fri 19 22/22 9 Jobs Sat 20 20/21 9 Jo…" at bounding box center [381, 243] width 762 height 358
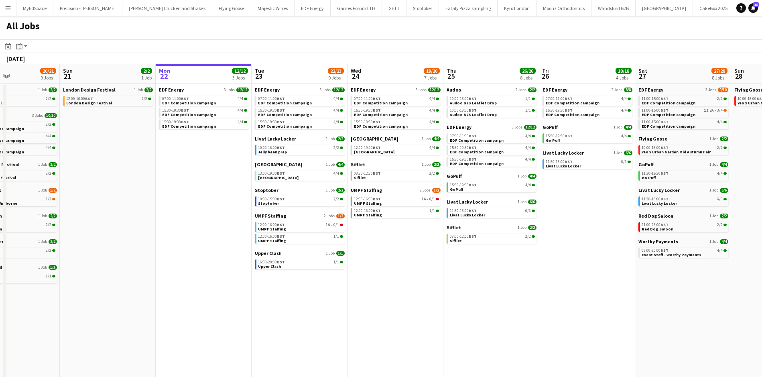
drag, startPoint x: 526, startPoint y: 315, endPoint x: 378, endPoint y: 301, distance: 148.4
click at [352, 296] on app-calendar-viewport "Wed 17 26/26 12 Jobs Thu 18 29/29 14 Jobs Fri 19 22/22 9 Jobs Sat 20 20/21 9 Jo…" at bounding box center [381, 243] width 762 height 358
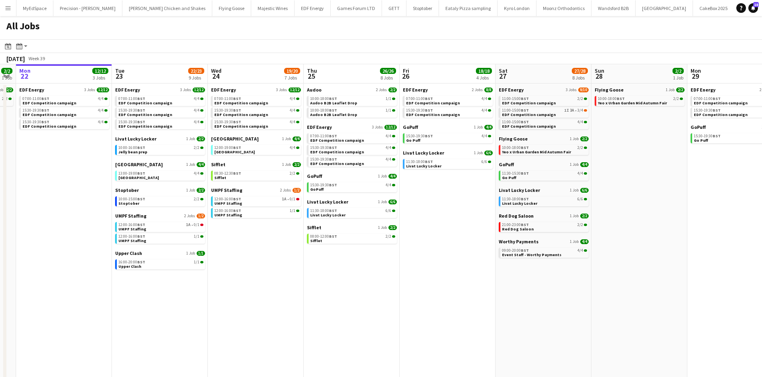
drag, startPoint x: 519, startPoint y: 328, endPoint x: 458, endPoint y: 320, distance: 61.5
click at [457, 321] on app-calendar-viewport "Fri 19 22/22 9 Jobs Sat 20 20/21 9 Jobs Sun 21 2/2 1 Job Mon 22 12/12 3 Jobs Tu…" at bounding box center [381, 243] width 762 height 358
drag, startPoint x: 413, startPoint y: 313, endPoint x: 559, endPoint y: 311, distance: 145.7
click at [559, 311] on app-calendar-viewport "Sat 20 20/21 9 Jobs Sun 21 2/2 1 Job Mon 22 12/12 3 Jobs Tue 23 22/23 9 Jobs We…" at bounding box center [381, 243] width 762 height 358
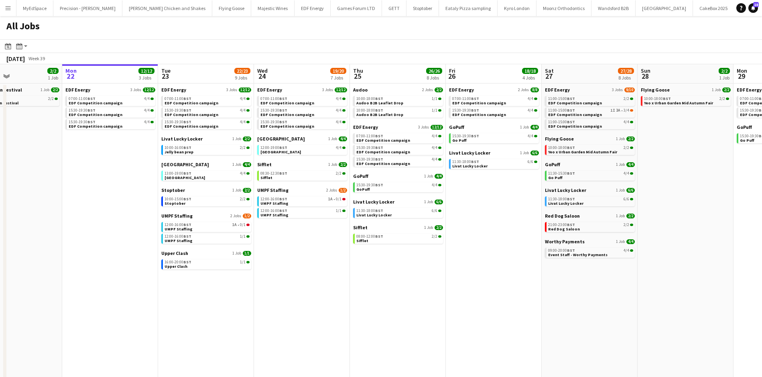
drag, startPoint x: 337, startPoint y: 303, endPoint x: 439, endPoint y: 300, distance: 102.0
click at [439, 300] on app-calendar-viewport "Fri 19 22/22 9 Jobs Sat 20 20/21 9 Jobs Sun 21 2/2 1 Job Mon 22 12/12 3 Jobs Tu…" at bounding box center [381, 243] width 762 height 358
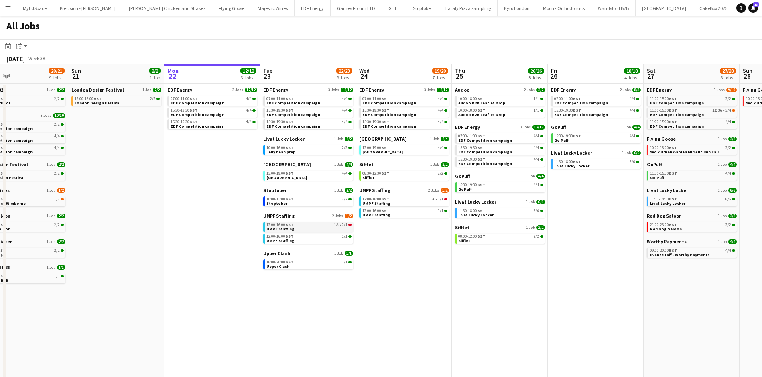
click at [322, 224] on div "12:00-16:00 BST 1A • 0/1" at bounding box center [309, 225] width 85 height 4
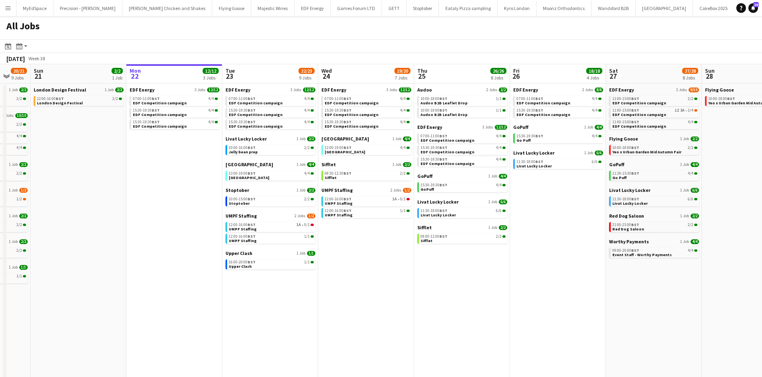
drag, startPoint x: 474, startPoint y: 317, endPoint x: 416, endPoint y: 317, distance: 58.2
click at [416, 317] on app-calendar-viewport "Thu 18 29/29 14 Jobs Fri 19 22/22 9 Jobs Sat 20 20/21 9 Jobs Sun 21 2/2 1 Job M…" at bounding box center [381, 243] width 762 height 358
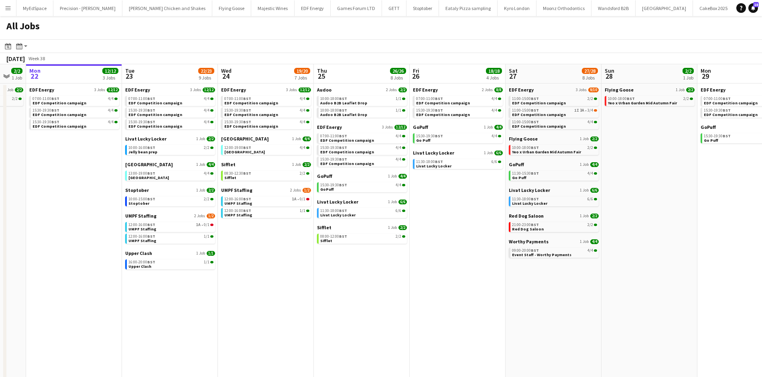
drag, startPoint x: 574, startPoint y: 278, endPoint x: 494, endPoint y: 253, distance: 84.1
click at [494, 253] on app-calendar-viewport "Fri 19 22/22 9 Jobs Sat 20 20/21 9 Jobs Sun 21 2/2 1 Job Mon 22 12/12 3 Jobs Tu…" at bounding box center [381, 243] width 762 height 358
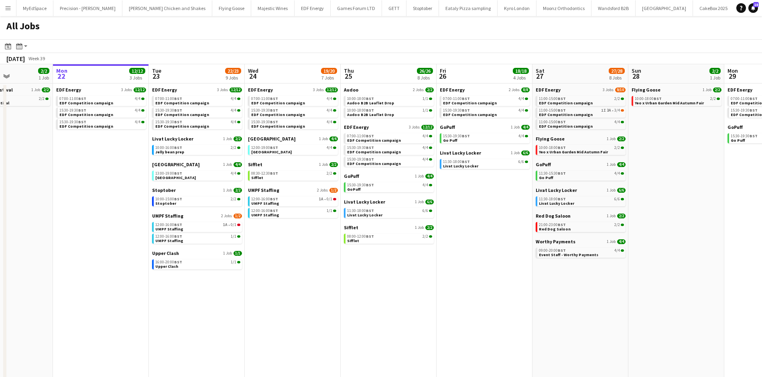
drag, startPoint x: 589, startPoint y: 275, endPoint x: 559, endPoint y: 267, distance: 30.9
click at [559, 267] on app-calendar-viewport "Fri 19 22/22 9 Jobs Sat 20 20/21 9 Jobs Sun 21 2/2 1 Job Mon 22 12/12 3 Jobs Tu…" at bounding box center [381, 243] width 762 height 358
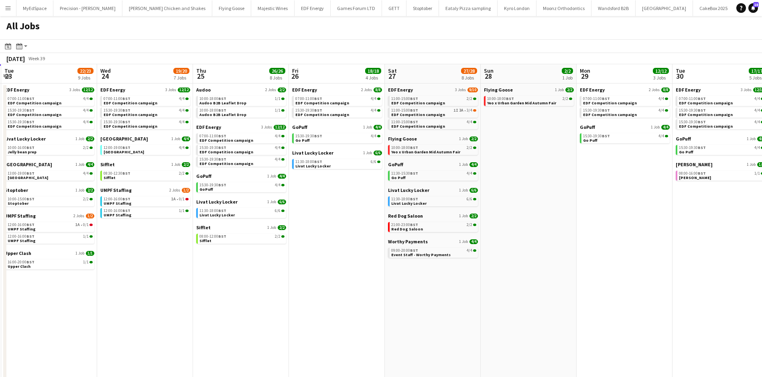
drag, startPoint x: 568, startPoint y: 246, endPoint x: 440, endPoint y: 214, distance: 132.2
click at [446, 215] on app-calendar-viewport "Sat 20 20/21 9 Jobs Sun 21 2/2 1 Job Mon 22 12/12 3 Jobs Tue 23 22/23 9 Jobs We…" at bounding box center [381, 243] width 762 height 358
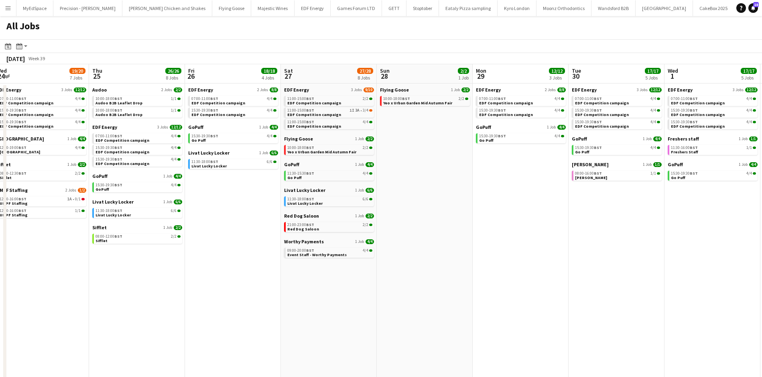
drag, startPoint x: 510, startPoint y: 219, endPoint x: 462, endPoint y: 220, distance: 47.4
click at [449, 210] on app-calendar-viewport "Sun 21 2/2 1 Job Mon 22 12/12 3 Jobs Tue 23 22/23 9 Jobs Wed 24 19/20 7 Jobs Th…" at bounding box center [381, 243] width 762 height 358
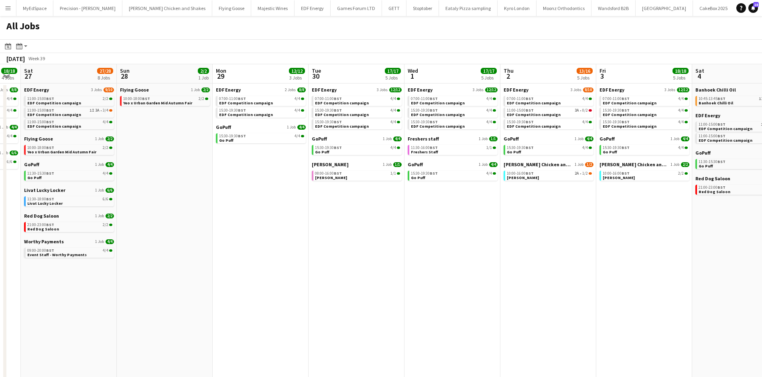
drag, startPoint x: 585, startPoint y: 245, endPoint x: 419, endPoint y: 220, distance: 168.0
click at [424, 221] on app-calendar-viewport "Wed 24 19/20 7 Jobs Thu 25 26/26 8 Jobs Fri 26 18/18 4 Jobs Sat 27 27/28 8 Jobs…" at bounding box center [381, 243] width 762 height 358
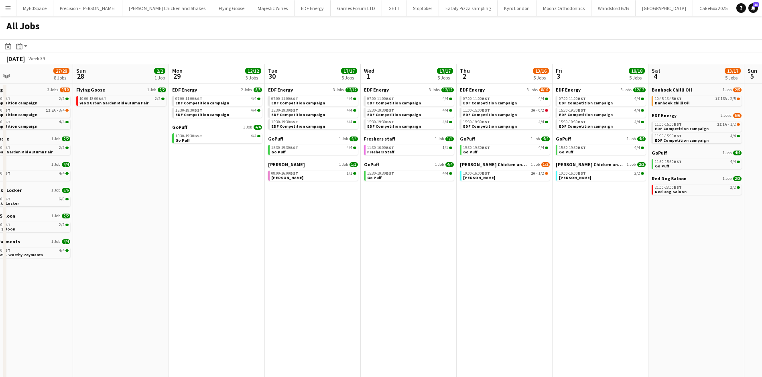
drag, startPoint x: 564, startPoint y: 163, endPoint x: 436, endPoint y: 149, distance: 129.6
click at [436, 149] on app-calendar-viewport "Wed 24 19/20 7 Jobs Thu 25 26/26 8 Jobs Fri 26 18/18 4 Jobs Sat 27 27/28 8 Jobs…" at bounding box center [381, 243] width 762 height 358
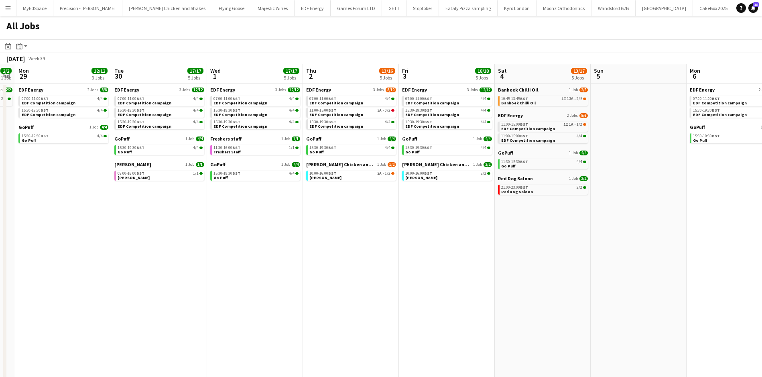
drag, startPoint x: 609, startPoint y: 165, endPoint x: 540, endPoint y: 153, distance: 70.0
click at [540, 153] on app-calendar-viewport "Fri 26 18/18 4 Jobs Sat 27 27/28 8 Jobs Sun 28 2/2 1 Job Mon 29 12/12 3 Jobs Tu…" at bounding box center [381, 243] width 762 height 358
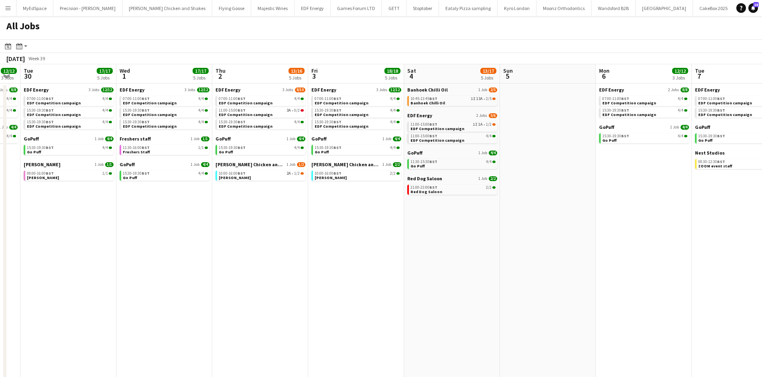
drag, startPoint x: 614, startPoint y: 216, endPoint x: 432, endPoint y: 252, distance: 185.4
click at [423, 250] on app-calendar-viewport "Sat 27 27/28 8 Jobs Sun 28 2/2 1 Job Mon 29 12/12 3 Jobs Tue 30 17/17 5 Jobs We…" at bounding box center [381, 243] width 762 height 358
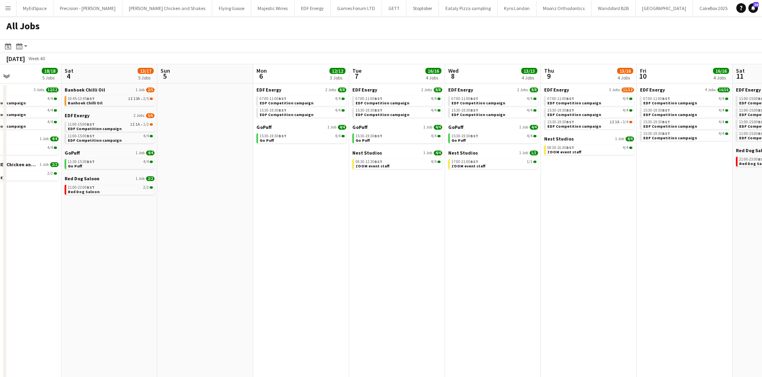
drag, startPoint x: 613, startPoint y: 308, endPoint x: 392, endPoint y: 247, distance: 228.7
click at [383, 247] on app-calendar-viewport "Tue 30 17/17 5 Jobs Wed 1 17/17 5 Jobs Thu 2 13/16 5 Jobs Fri 3 18/18 5 Jobs Sa…" at bounding box center [381, 243] width 762 height 358
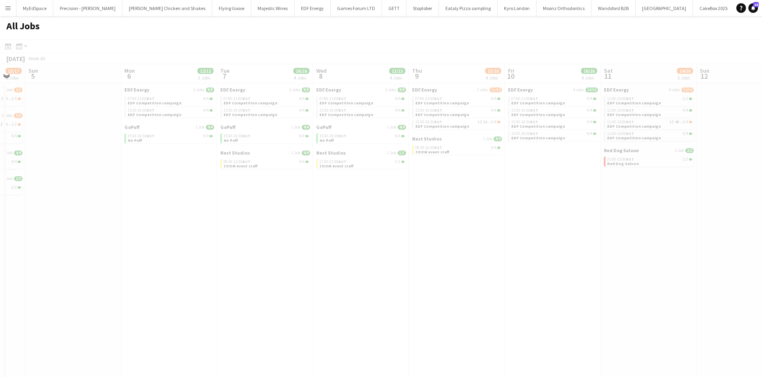
drag, startPoint x: 543, startPoint y: 266, endPoint x: 386, endPoint y: 221, distance: 163.7
click at [377, 220] on app-all-jobs "All Jobs Date picker [DATE] [DATE] [DATE] M [DATE] T [DATE] W [DATE] T [DATE] F…" at bounding box center [381, 219] width 762 height 406
drag, startPoint x: 380, startPoint y: 219, endPoint x: 455, endPoint y: 231, distance: 75.6
click at [428, 227] on div at bounding box center [381, 242] width 762 height 406
drag, startPoint x: 462, startPoint y: 232, endPoint x: 518, endPoint y: 239, distance: 56.3
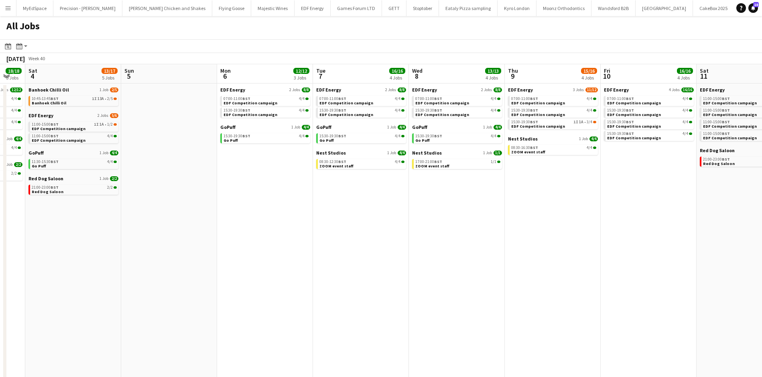
click at [487, 190] on app-calendar-viewport "Wed 1 17/17 5 Jobs Thu 2 13/16 5 Jobs Fri 3 18/18 5 Jobs Sat 4 13/17 5 Jobs Sun…" at bounding box center [381, 243] width 762 height 358
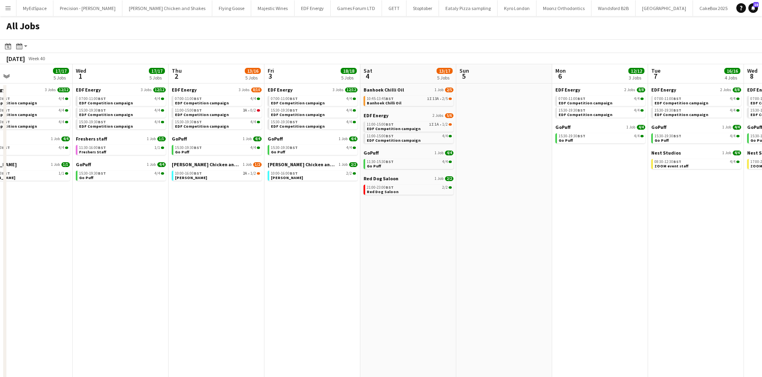
drag, startPoint x: 381, startPoint y: 197, endPoint x: 436, endPoint y: 202, distance: 55.2
click at [659, 219] on app-calendar-viewport "Sun 28 2/2 1 Job Mon 29 12/12 3 Jobs Tue 30 17/17 5 Jobs Wed 1 17/17 5 Jobs Thu…" at bounding box center [381, 243] width 762 height 358
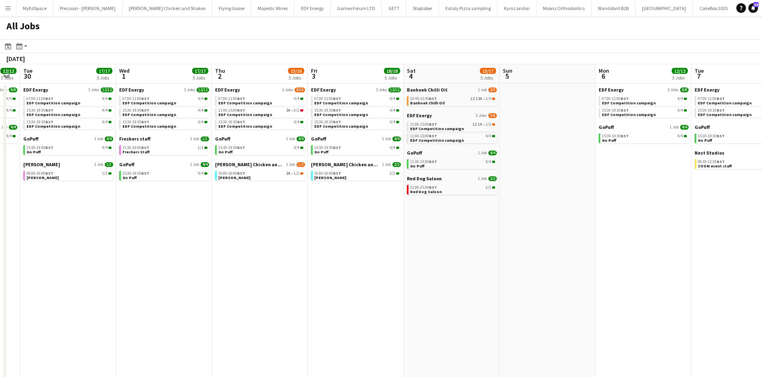
drag, startPoint x: 379, startPoint y: 224, endPoint x: 605, endPoint y: 242, distance: 225.9
click at [605, 242] on app-calendar-viewport "Sun 28 2/2 1 Job Mon 29 12/12 3 Jobs Tue 30 17/17 5 Jobs Wed 1 17/17 5 Jobs Thu…" at bounding box center [381, 243] width 762 height 358
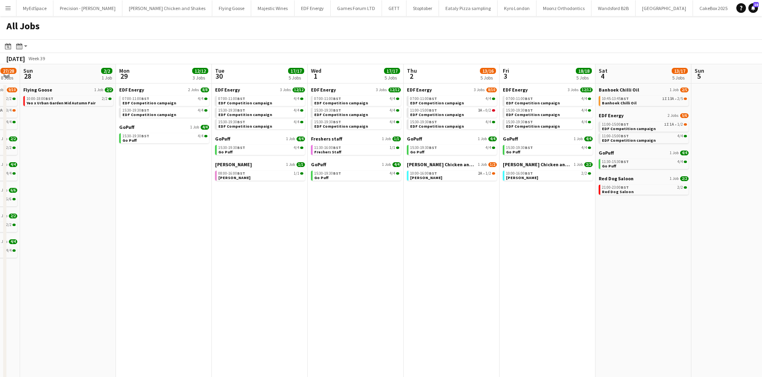
scroll to position [0, 168]
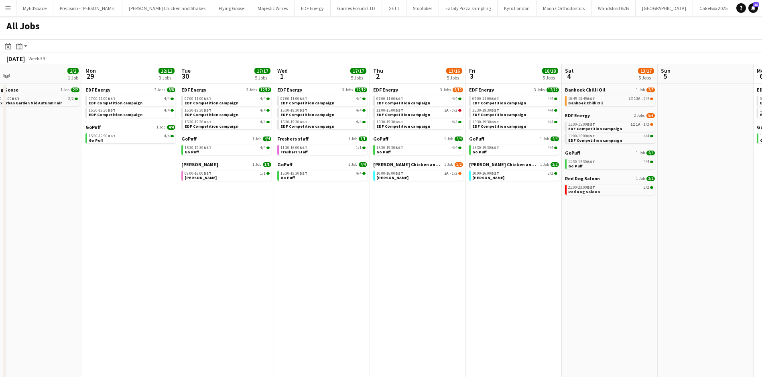
drag, startPoint x: 271, startPoint y: 237, endPoint x: 519, endPoint y: 267, distance: 250.3
click at [519, 267] on app-calendar-viewport "Fri 26 18/18 4 Jobs Sat 27 27/28 8 Jobs Sun 28 2/2 1 Job Mon 29 12/12 3 Jobs Tu…" at bounding box center [381, 243] width 762 height 358
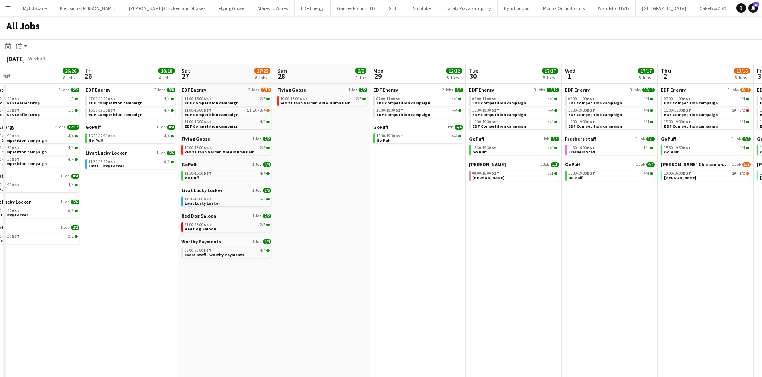
scroll to position [0, 199]
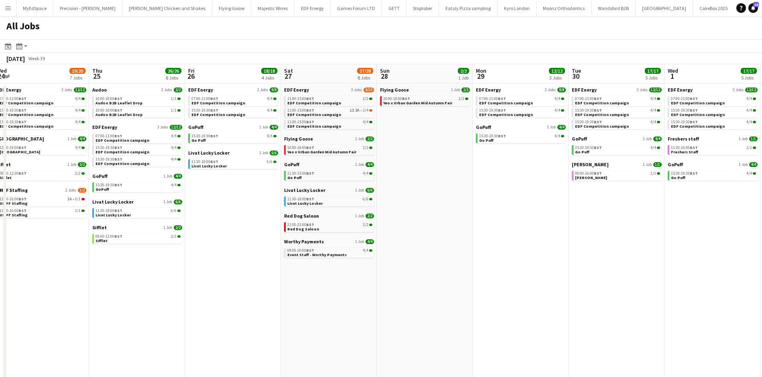
drag, startPoint x: 573, startPoint y: 267, endPoint x: 650, endPoint y: 267, distance: 77.1
click at [642, 269] on app-calendar-viewport "Mon 22 12/12 3 Jobs Tue 23 22/23 9 Jobs Wed 24 19/20 7 Jobs Thu 25 26/26 8 Jobs…" at bounding box center [381, 243] width 762 height 358
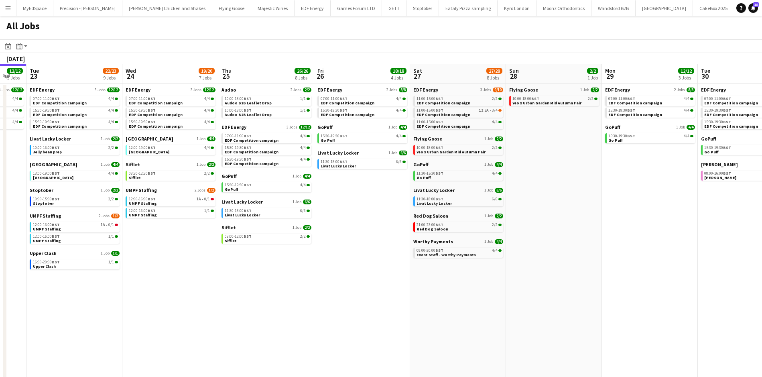
drag, startPoint x: 452, startPoint y: 274, endPoint x: 625, endPoint y: 272, distance: 173.0
click at [625, 272] on app-calendar-viewport "Sun 21 2/2 1 Job Mon 22 12/12 3 Jobs Tue 23 22/23 9 Jobs Wed 24 19/20 7 Jobs Th…" at bounding box center [381, 243] width 762 height 358
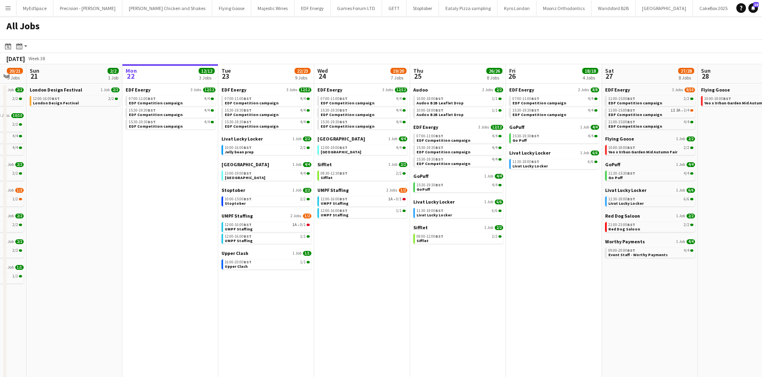
scroll to position [0, 245]
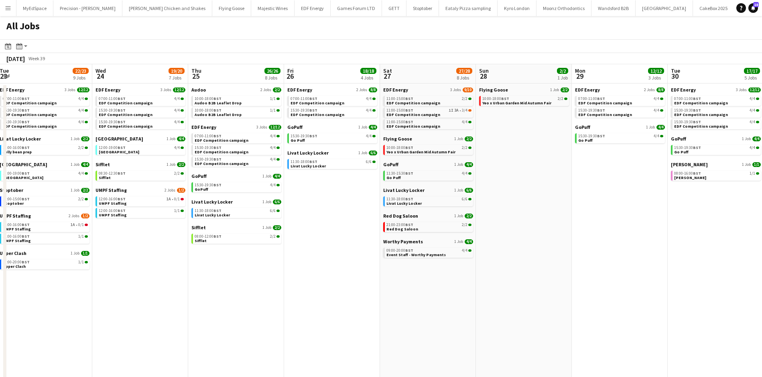
drag, startPoint x: 436, startPoint y: 288, endPoint x: 299, endPoint y: 259, distance: 139.6
click at [292, 260] on app-calendar-viewport "Sat 20 20/21 9 Jobs Sun 21 2/2 1 Job Mon 22 12/12 3 Jobs Tue 23 22/23 9 Jobs We…" at bounding box center [381, 243] width 762 height 358
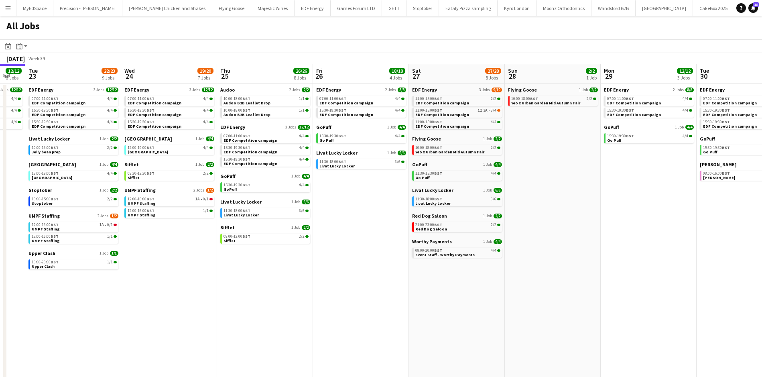
scroll to position [0, 206]
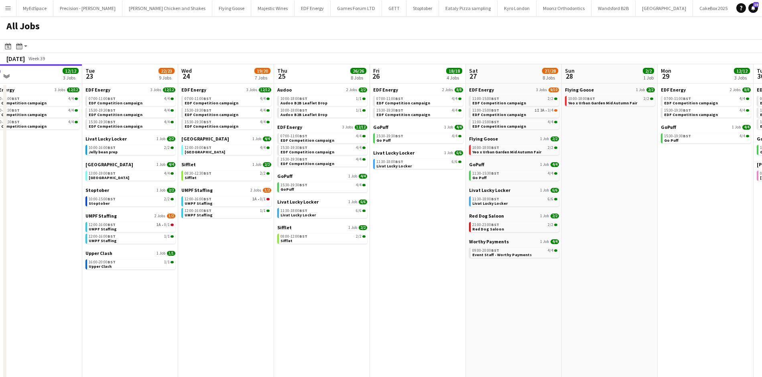
drag, startPoint x: 267, startPoint y: 255, endPoint x: 355, endPoint y: 269, distance: 89.0
click at [355, 269] on app-calendar-viewport "Sat 20 20/21 9 Jobs Sun 21 2/2 1 Job Mon 22 12/12 3 Jobs Tue 23 22/23 9 Jobs We…" at bounding box center [381, 243] width 762 height 358
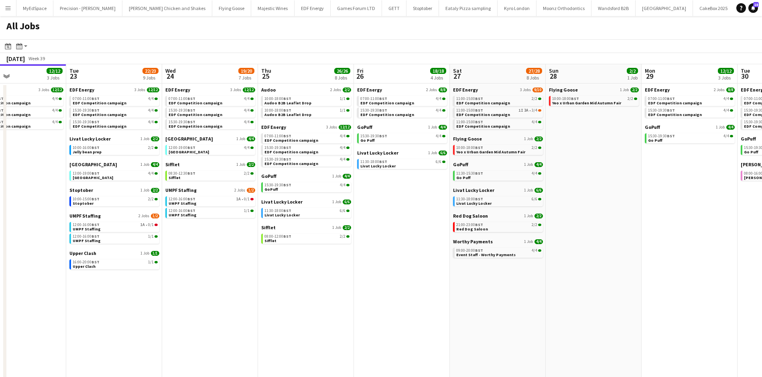
scroll to position [0, 218]
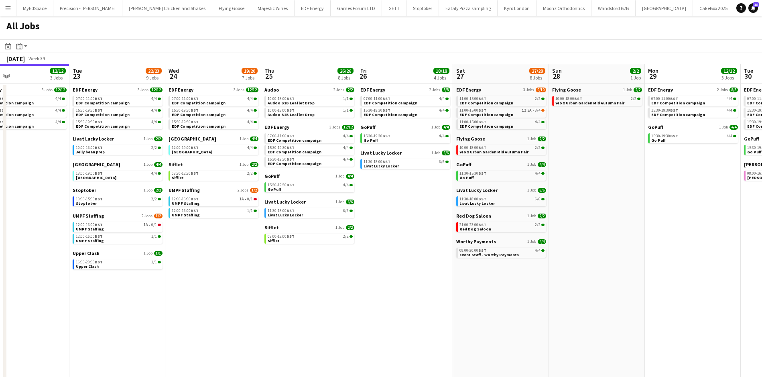
drag, startPoint x: 491, startPoint y: 297, endPoint x: 478, endPoint y: 298, distance: 12.9
click at [478, 298] on app-calendar-viewport "Sat 20 20/21 9 Jobs Sun 21 2/2 1 Job Mon 22 12/12 3 Jobs Tue 23 22/23 9 Jobs We…" at bounding box center [381, 243] width 762 height 358
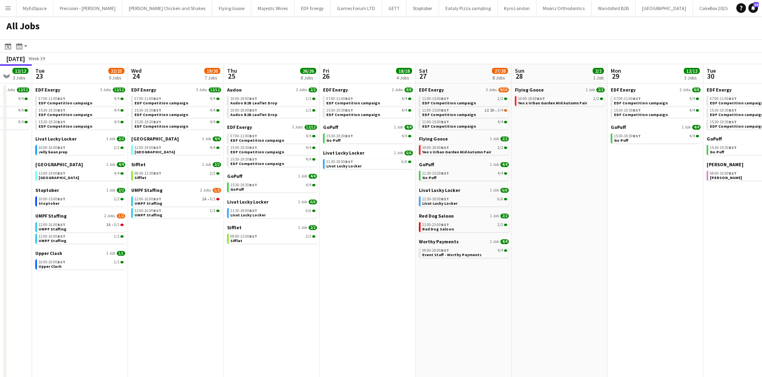
scroll to position [0, 257]
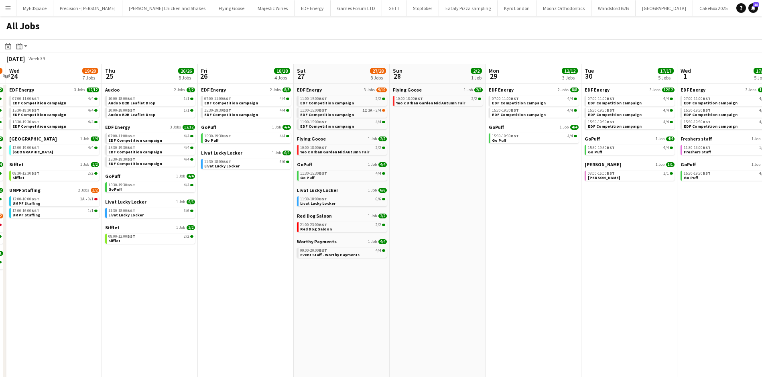
drag, startPoint x: 497, startPoint y: 286, endPoint x: 334, endPoint y: 300, distance: 164.4
click at [334, 300] on app-calendar-viewport "Sun 21 2/2 1 Job Mon 22 12/12 3 Jobs Tue 23 22/23 9 Jobs Wed 24 19/20 7 Jobs Th…" at bounding box center [381, 243] width 762 height 358
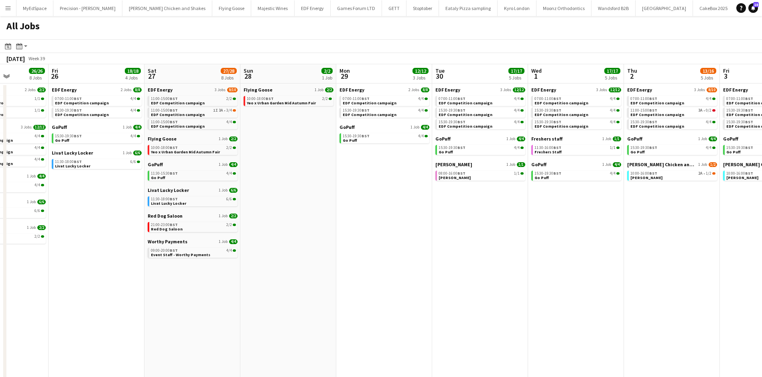
drag, startPoint x: 481, startPoint y: 284, endPoint x: 286, endPoint y: 271, distance: 195.9
click at [286, 271] on app-calendar-viewport "Tue 23 22/23 9 Jobs Wed 24 19/20 7 Jobs Thu 25 26/26 8 Jobs Fri 26 18/18 4 Jobs…" at bounding box center [381, 243] width 762 height 358
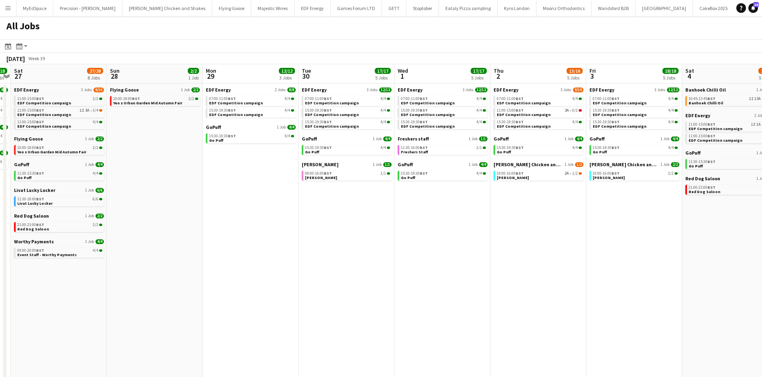
drag, startPoint x: 473, startPoint y: 268, endPoint x: 385, endPoint y: 259, distance: 89.2
click at [386, 259] on app-calendar-viewport "Wed 24 19/20 7 Jobs Thu 25 26/26 8 Jobs Fri 26 18/18 4 Jobs Sat 27 27/28 8 Jobs…" at bounding box center [381, 243] width 762 height 358
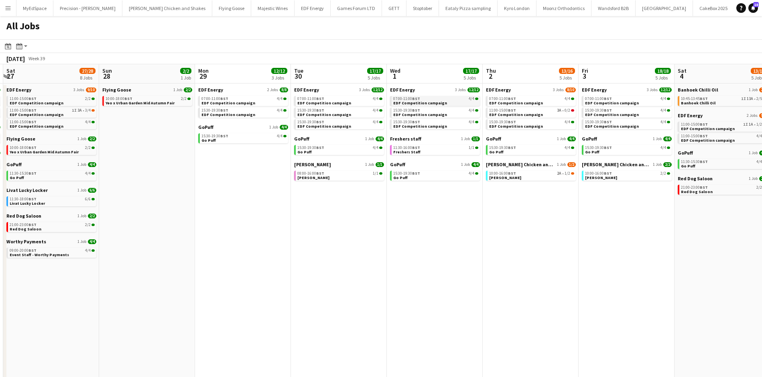
click at [460, 99] on div "07:00-11:00 BST 4/4" at bounding box center [435, 99] width 85 height 4
click at [430, 177] on link "15:30-19:30 BST 4/4 Go Puff" at bounding box center [435, 175] width 85 height 9
click at [342, 175] on div "08:00-16:00 BST 1/1" at bounding box center [339, 173] width 85 height 4
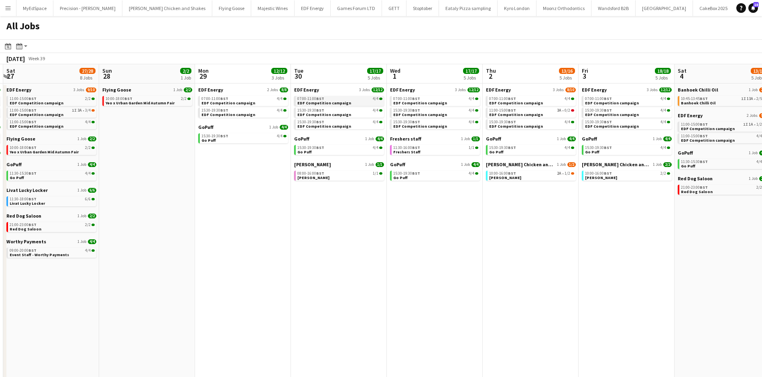
click at [339, 102] on span "EDF Competition campaign" at bounding box center [324, 102] width 54 height 5
drag, startPoint x: 336, startPoint y: 204, endPoint x: 348, endPoint y: 209, distance: 13.3
click at [416, 206] on app-calendar-viewport "Wed 24 19/20 7 Jobs Thu 25 26/26 8 Jobs Fri 26 18/18 4 Jobs Sat 27 27/28 8 Jobs…" at bounding box center [381, 243] width 762 height 358
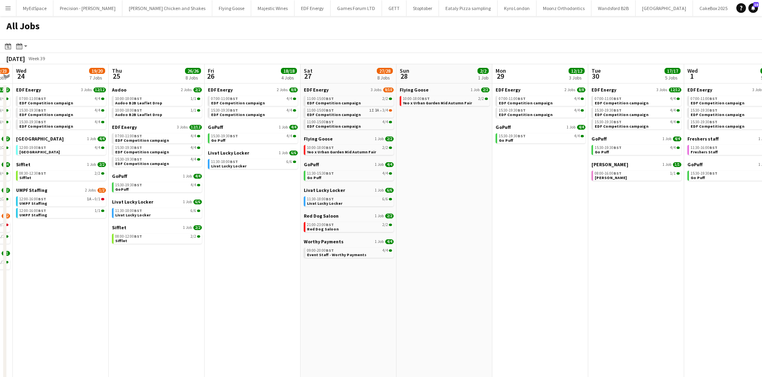
drag, startPoint x: 313, startPoint y: 209, endPoint x: 431, endPoint y: 220, distance: 118.2
click at [434, 222] on app-calendar-viewport "Mon 22 12/12 3 Jobs Tue 23 22/23 9 Jobs Wed 24 19/20 7 Jobs Thu 25 26/26 8 Jobs…" at bounding box center [381, 243] width 762 height 358
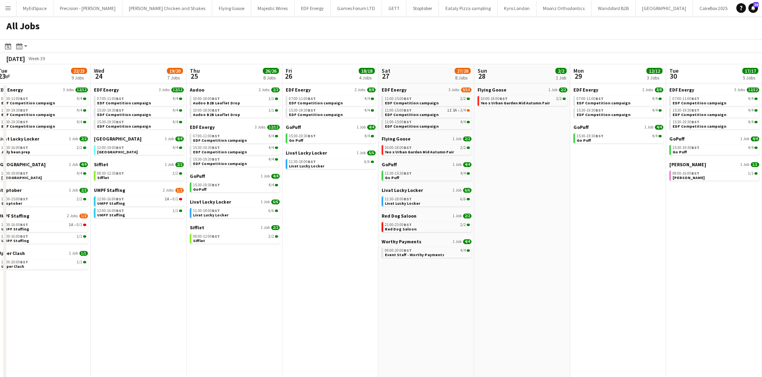
drag, startPoint x: 291, startPoint y: 254, endPoint x: 377, endPoint y: 267, distance: 86.5
click at [373, 267] on app-calendar-viewport "Sun 21 2/2 1 Job Mon 22 12/12 3 Jobs Tue 23 22/23 9 Jobs Wed 24 19/20 7 Jobs Th…" at bounding box center [381, 243] width 762 height 358
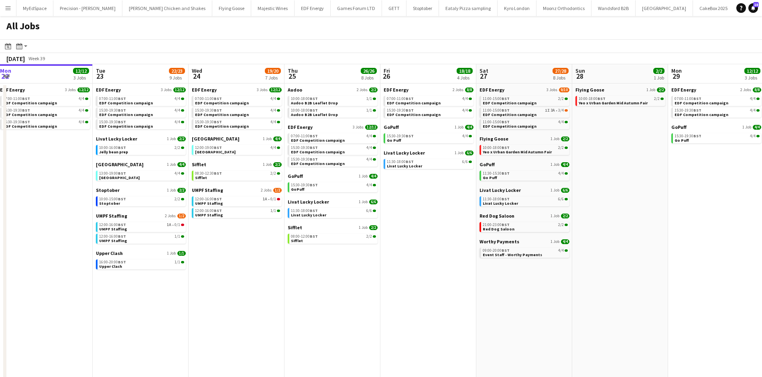
drag, startPoint x: 380, startPoint y: 267, endPoint x: 457, endPoint y: 275, distance: 77.1
click at [456, 275] on app-calendar-viewport "Sat 20 20/21 9 Jobs Sun 21 2/2 1 Job Mon 22 12/12 3 Jobs Tue 23 22/23 9 Jobs We…" at bounding box center [381, 243] width 762 height 358
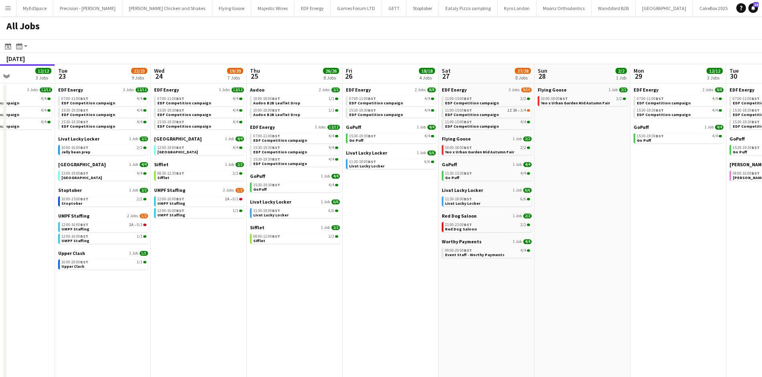
drag, startPoint x: 450, startPoint y: 272, endPoint x: 494, endPoint y: 267, distance: 44.1
click at [493, 267] on app-calendar-viewport "Sat 20 20/21 9 Jobs Sun 21 2/2 1 Job Mon 22 12/12 3 Jobs Tue 23 22/23 9 Jobs We…" at bounding box center [381, 243] width 762 height 358
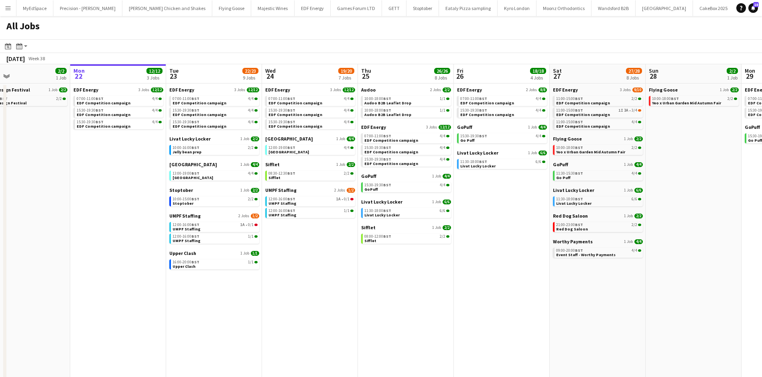
drag, startPoint x: 292, startPoint y: 255, endPoint x: 400, endPoint y: 273, distance: 109.6
click at [400, 273] on app-calendar-viewport "Fri 19 22/22 9 Jobs Sat 20 20/21 9 Jobs Sun 21 2/2 1 Job Mon 22 12/12 3 Jobs Tu…" at bounding box center [381, 243] width 762 height 358
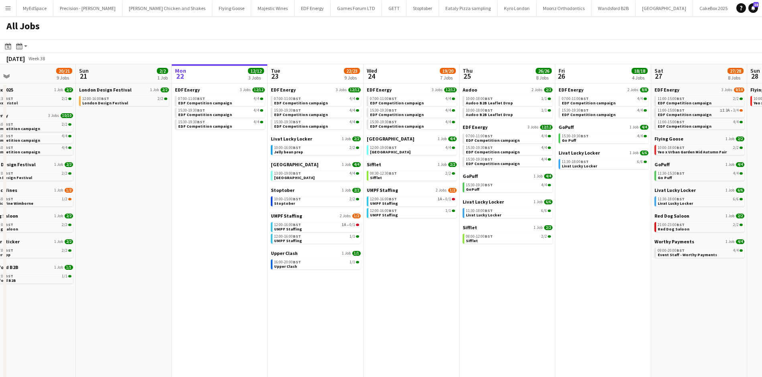
drag, startPoint x: 185, startPoint y: 208, endPoint x: 388, endPoint y: 193, distance: 204.1
click at [389, 195] on app-calendar-viewport "Thu 18 29/29 14 Jobs Fri 19 22/22 9 Jobs Sat 20 20/21 9 Jobs Sun 21 2/2 1 Job M…" at bounding box center [381, 243] width 762 height 358
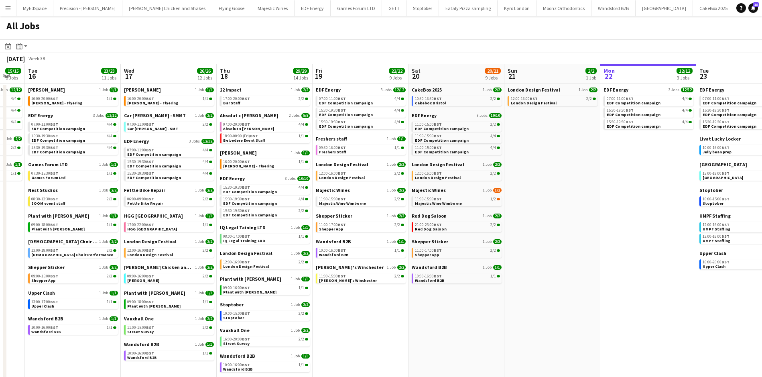
drag, startPoint x: 413, startPoint y: 208, endPoint x: 426, endPoint y: 206, distance: 13.0
click at [426, 206] on app-calendar-viewport "Sun 14 10/13 4 Jobs Mon 15 15/15 5 Jobs Tue 16 23/23 11 Jobs Wed 17 26/26 12 Jo…" at bounding box center [381, 243] width 762 height 358
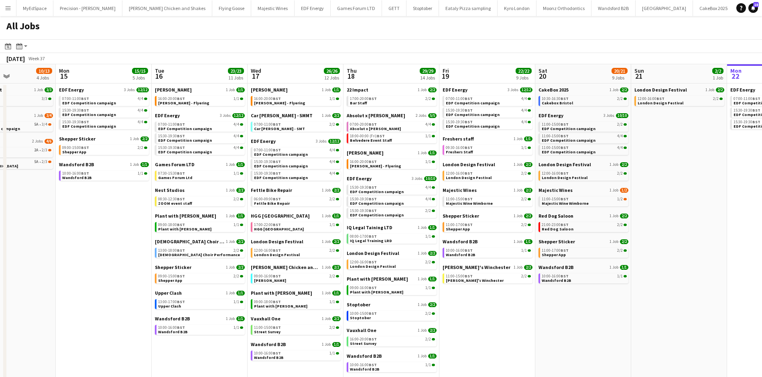
drag, startPoint x: 368, startPoint y: 238, endPoint x: 572, endPoint y: 228, distance: 204.6
click at [572, 228] on app-calendar-viewport "Fri 12 20/22 7 Jobs Sat 13 34/39 14 Jobs Sun 14 10/13 4 Jobs Mon 15 15/15 5 Job…" at bounding box center [381, 243] width 762 height 358
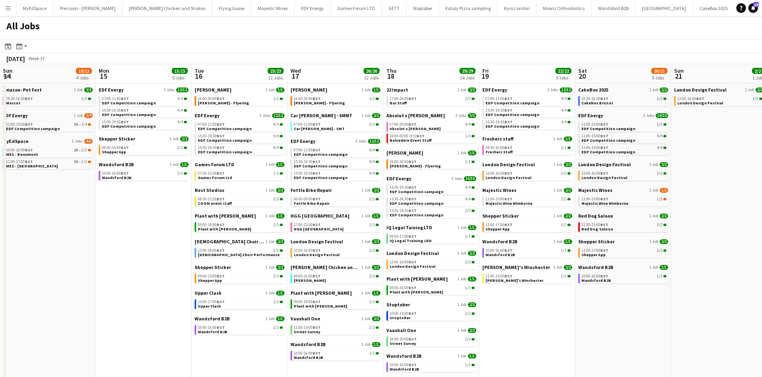
scroll to position [0, 181]
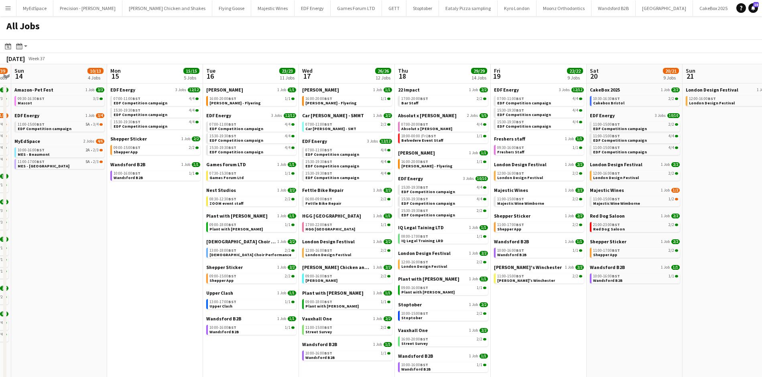
drag, startPoint x: 437, startPoint y: 286, endPoint x: 485, endPoint y: 283, distance: 48.2
click at [488, 283] on app-calendar-viewport "Fri 12 20/22 7 Jobs Sat 13 34/39 14 Jobs Sun 14 10/13 4 Jobs Mon 15 15/15 5 Job…" at bounding box center [381, 243] width 762 height 358
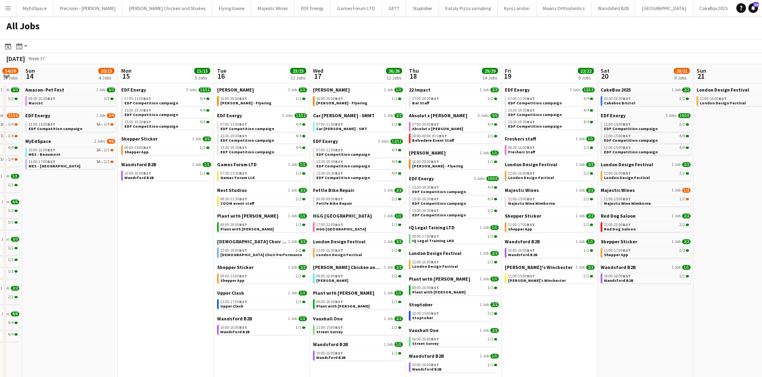
drag, startPoint x: 328, startPoint y: 286, endPoint x: 338, endPoint y: 285, distance: 10.9
click at [338, 285] on app-calendar-viewport "Fri 12 20/22 7 Jobs Sat 13 34/39 14 Jobs Sun 14 10/13 4 Jobs Mon 15 15/15 5 Job…" at bounding box center [381, 243] width 762 height 358
click at [327, 306] on span "Plant with [PERSON_NAME]" at bounding box center [342, 305] width 53 height 5
